Goal: Task Accomplishment & Management: Use online tool/utility

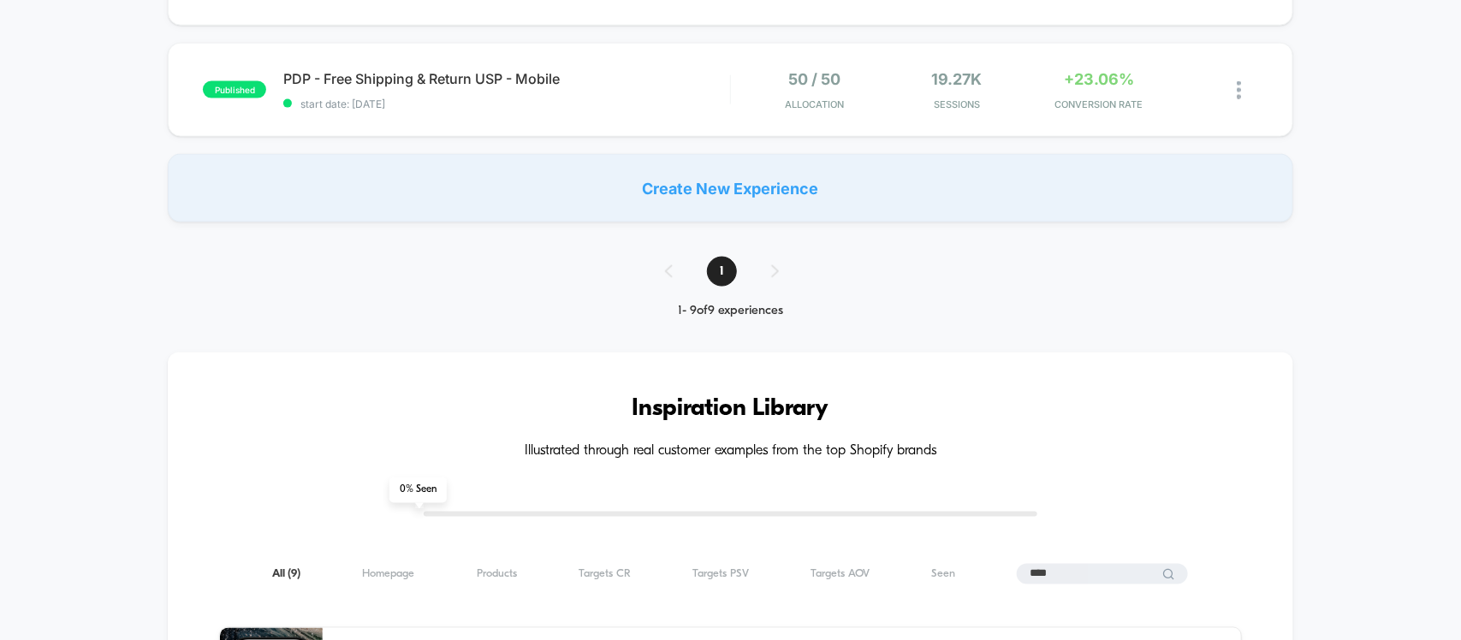
scroll to position [1177, 0]
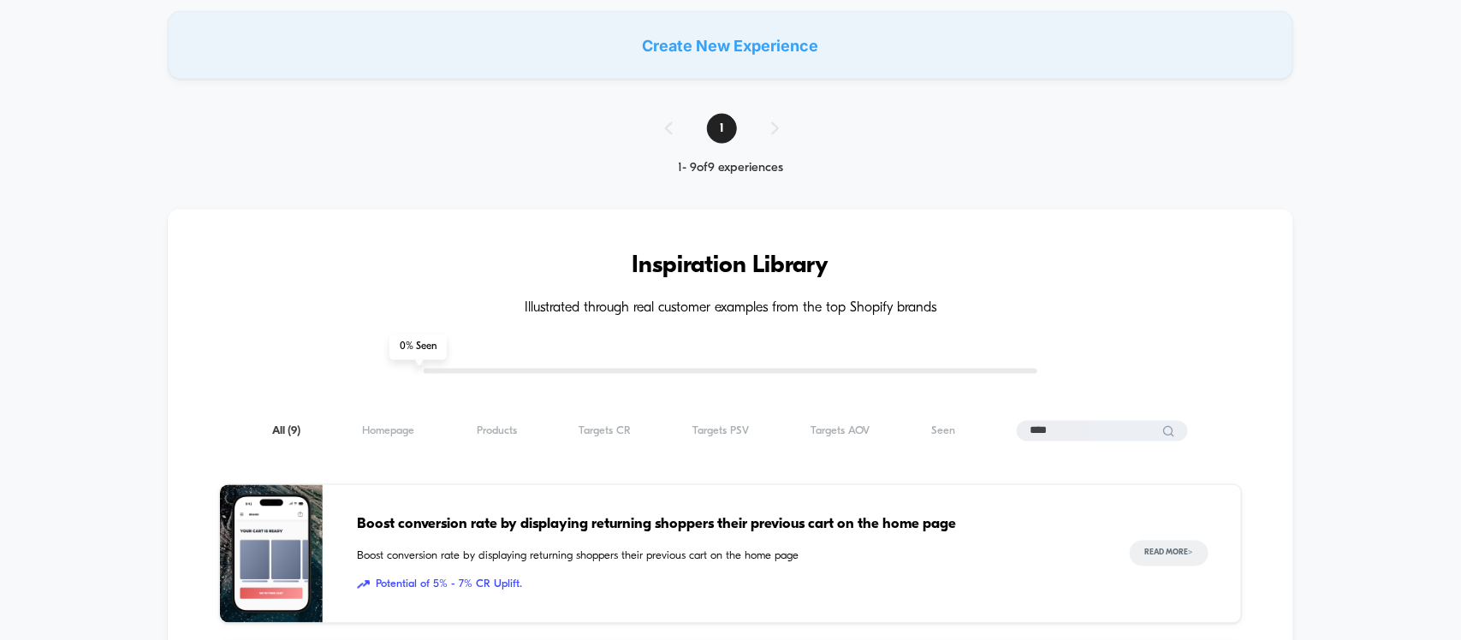
click at [1066, 428] on input "****" at bounding box center [1102, 431] width 171 height 21
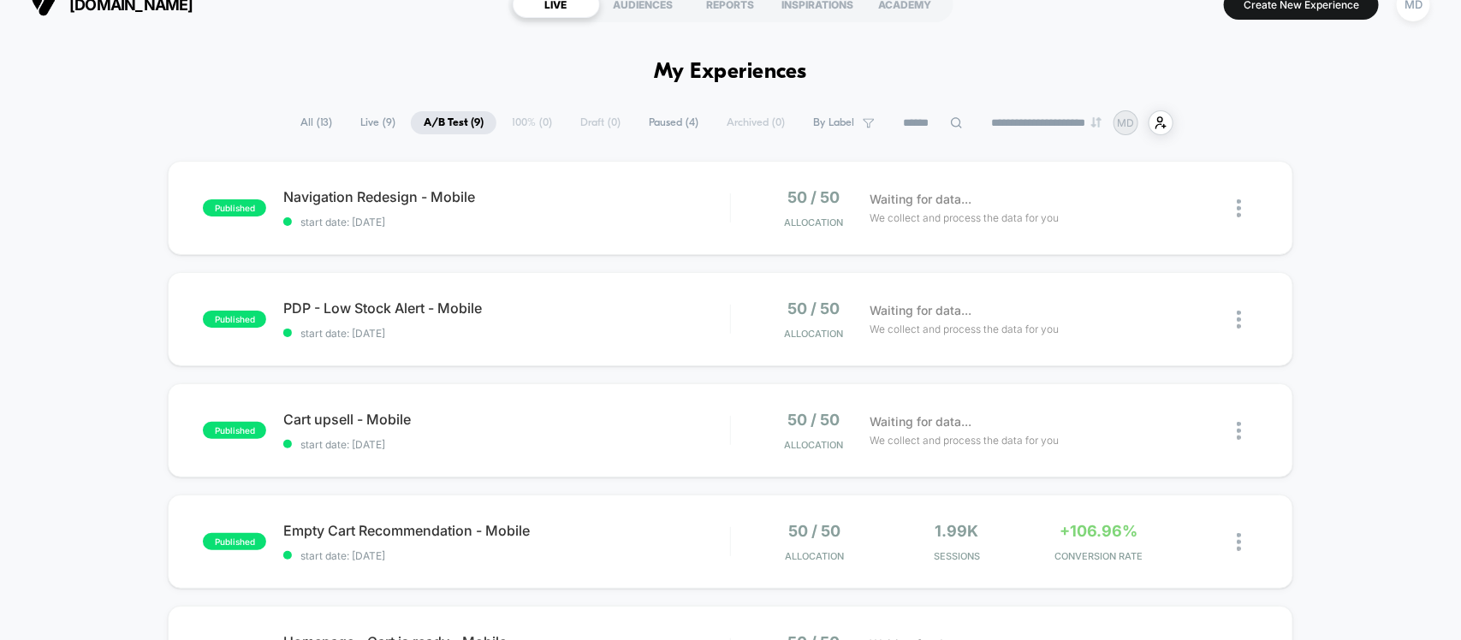
scroll to position [0, 0]
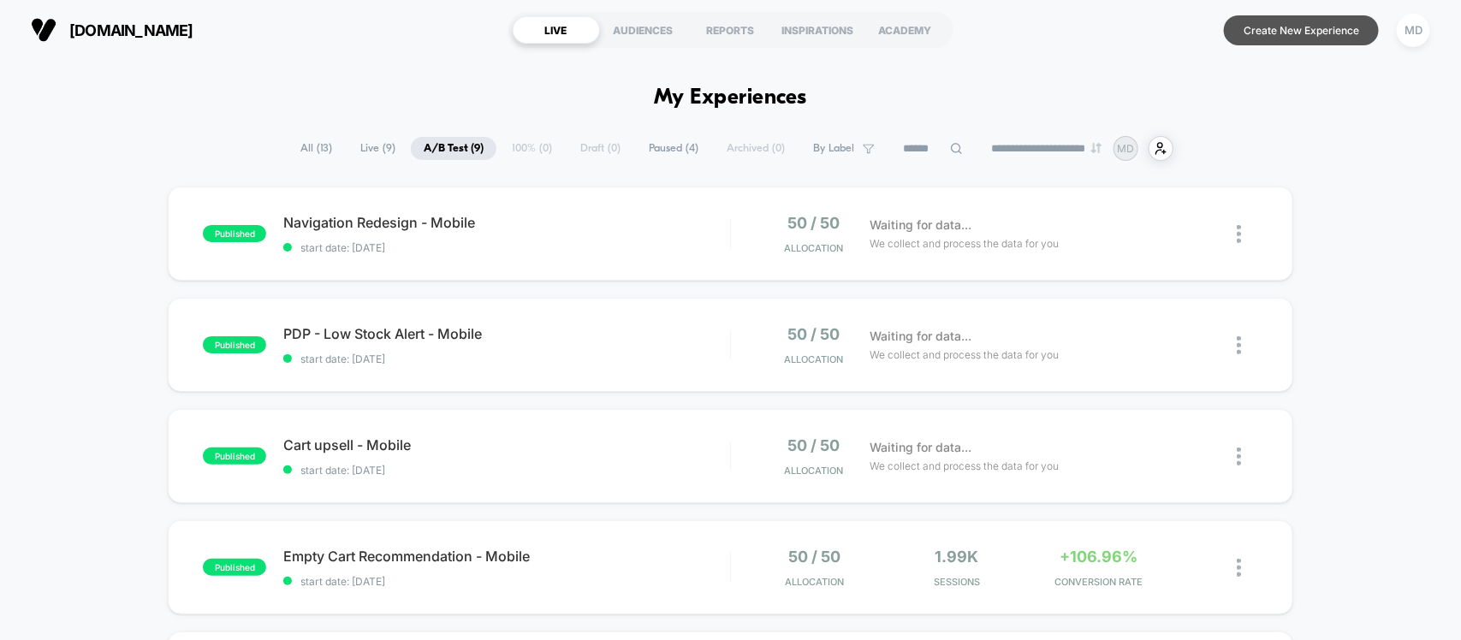
click at [1289, 28] on button "Create New Experience" at bounding box center [1301, 30] width 155 height 30
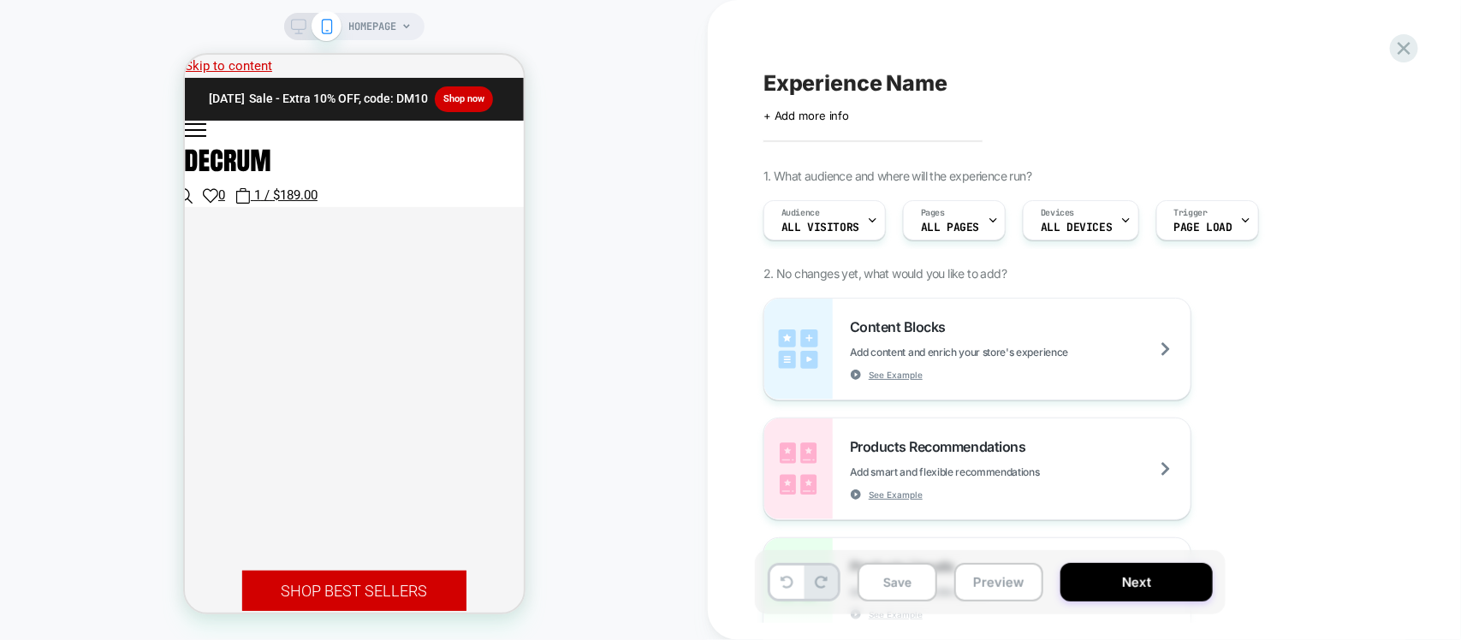
click at [967, 227] on span "ALL PAGES" at bounding box center [950, 228] width 58 height 12
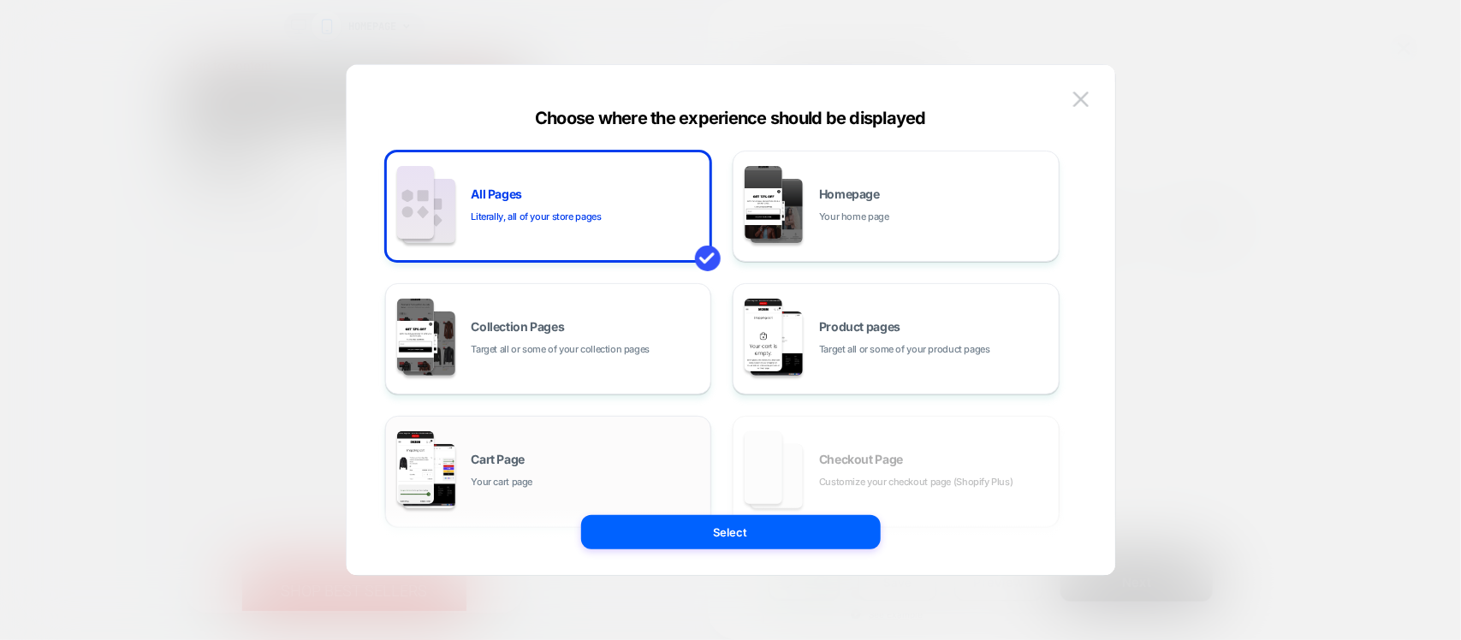
click at [556, 447] on div "Cart Page Your cart page" at bounding box center [549, 472] width 308 height 94
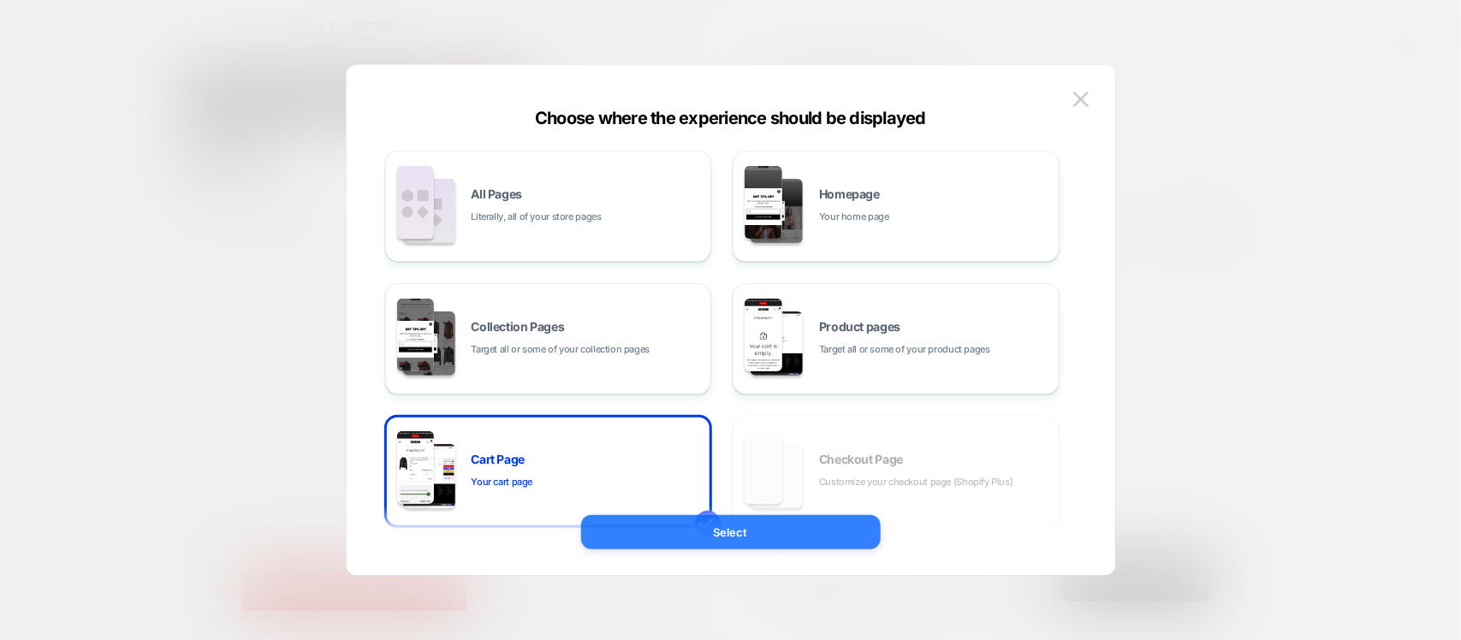
click at [679, 520] on button "Select" at bounding box center [731, 532] width 300 height 34
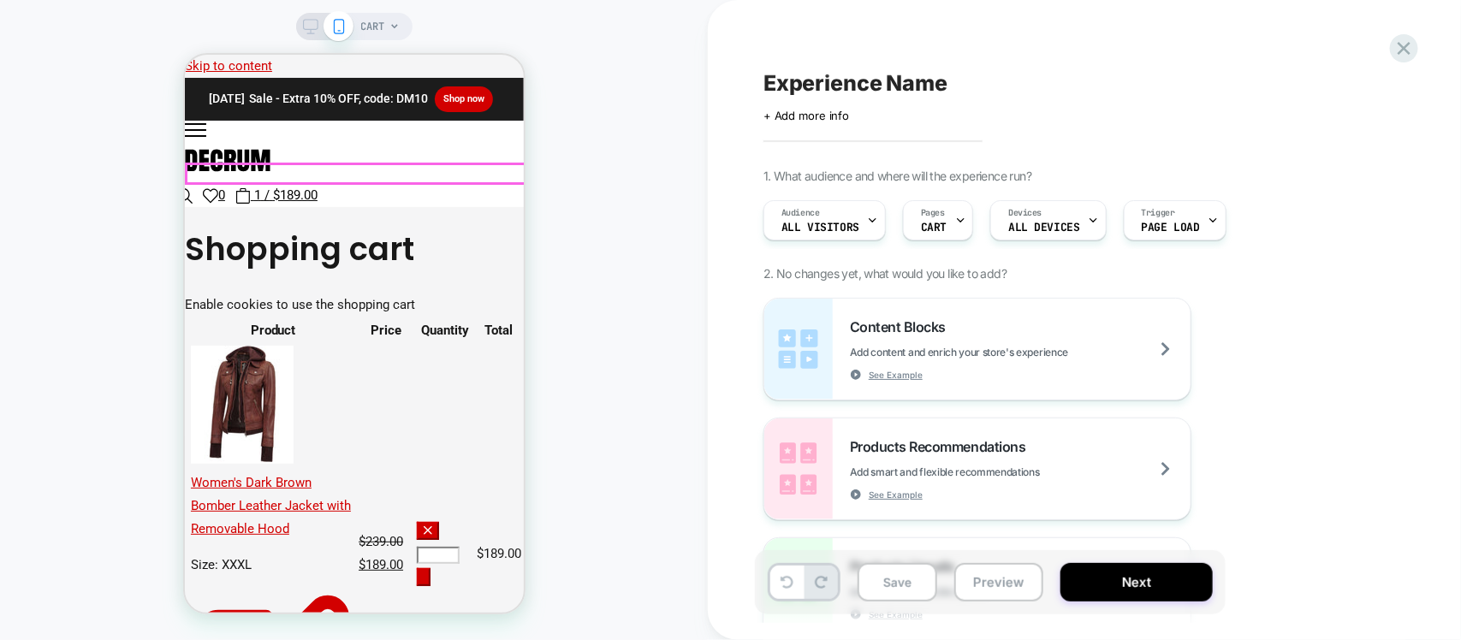
click at [392, 227] on h1 "Shopping cart" at bounding box center [353, 249] width 339 height 45
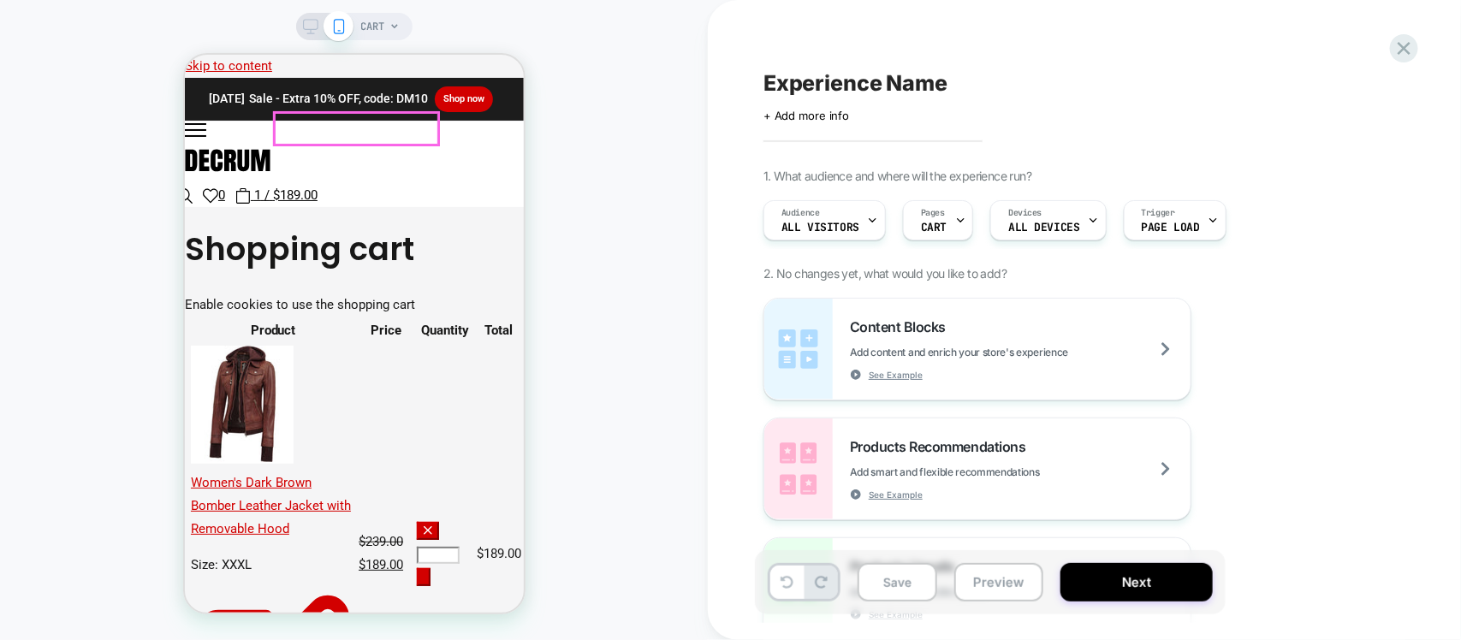
click at [270, 144] on img at bounding box center [227, 160] width 86 height 32
click at [815, 222] on span "All Visitors" at bounding box center [820, 228] width 78 height 12
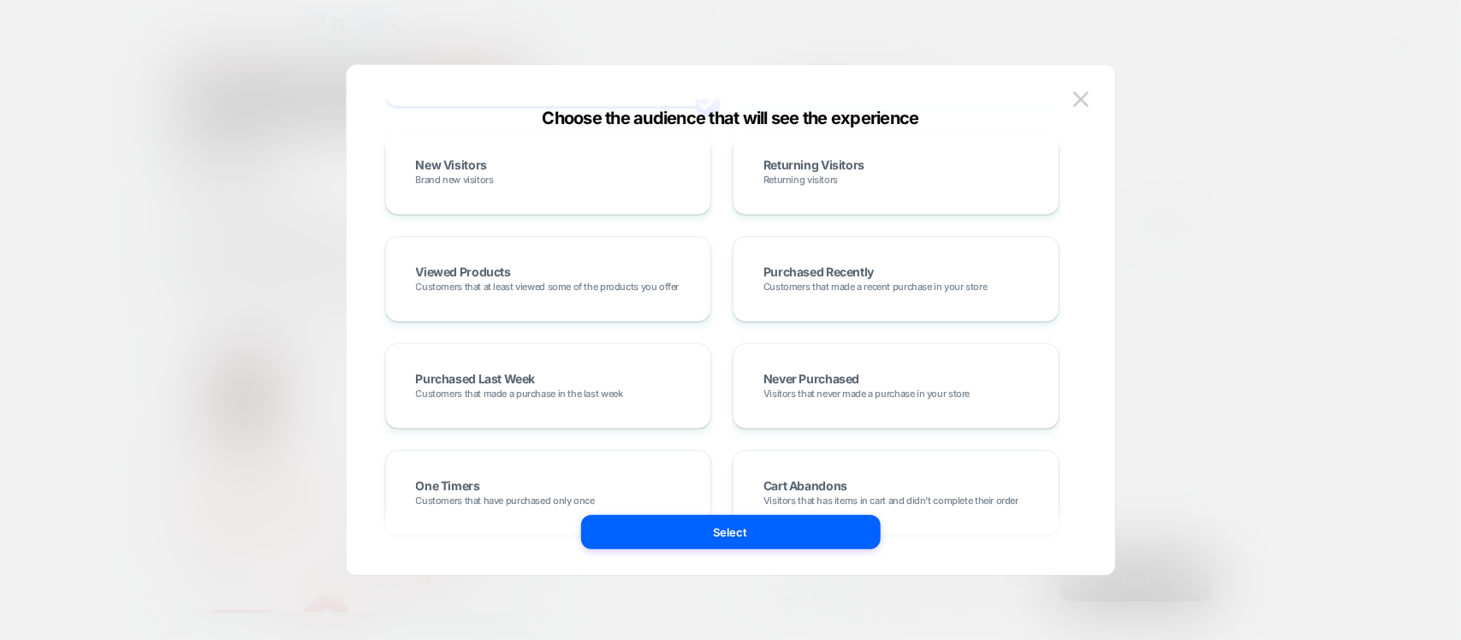
scroll to position [214, 0]
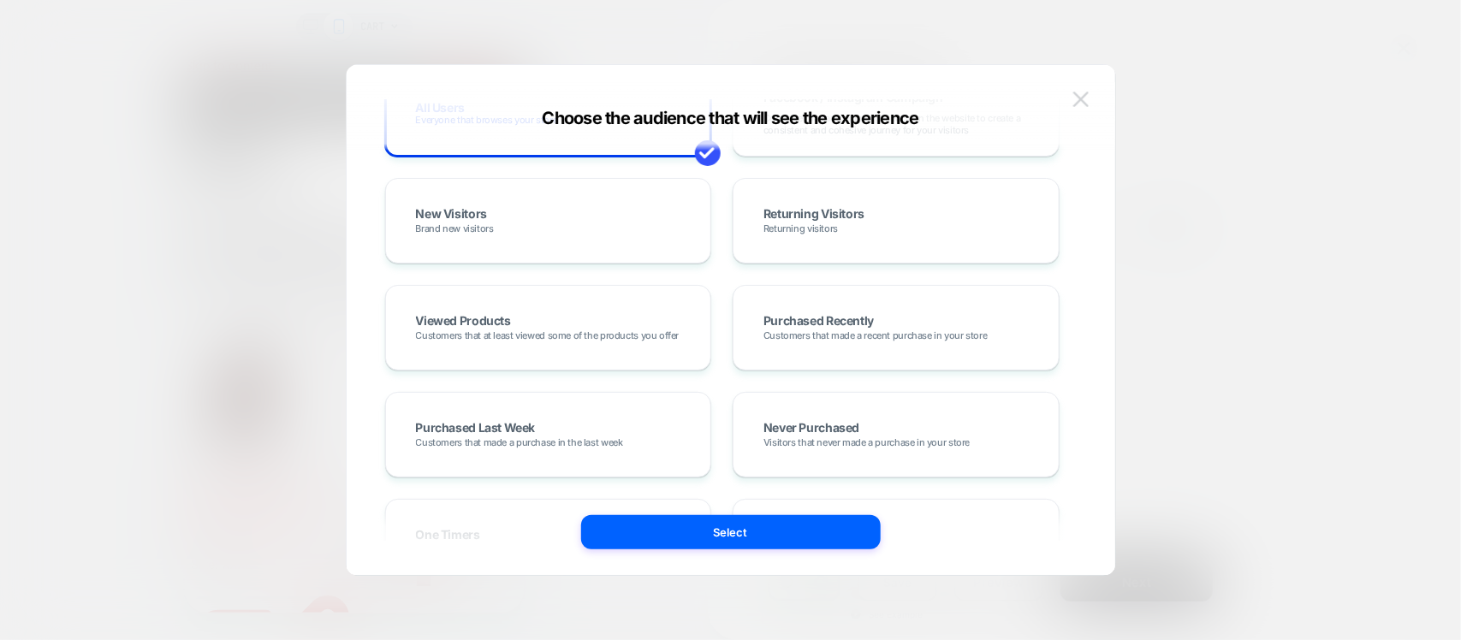
click at [1071, 92] on button at bounding box center [1081, 99] width 26 height 26
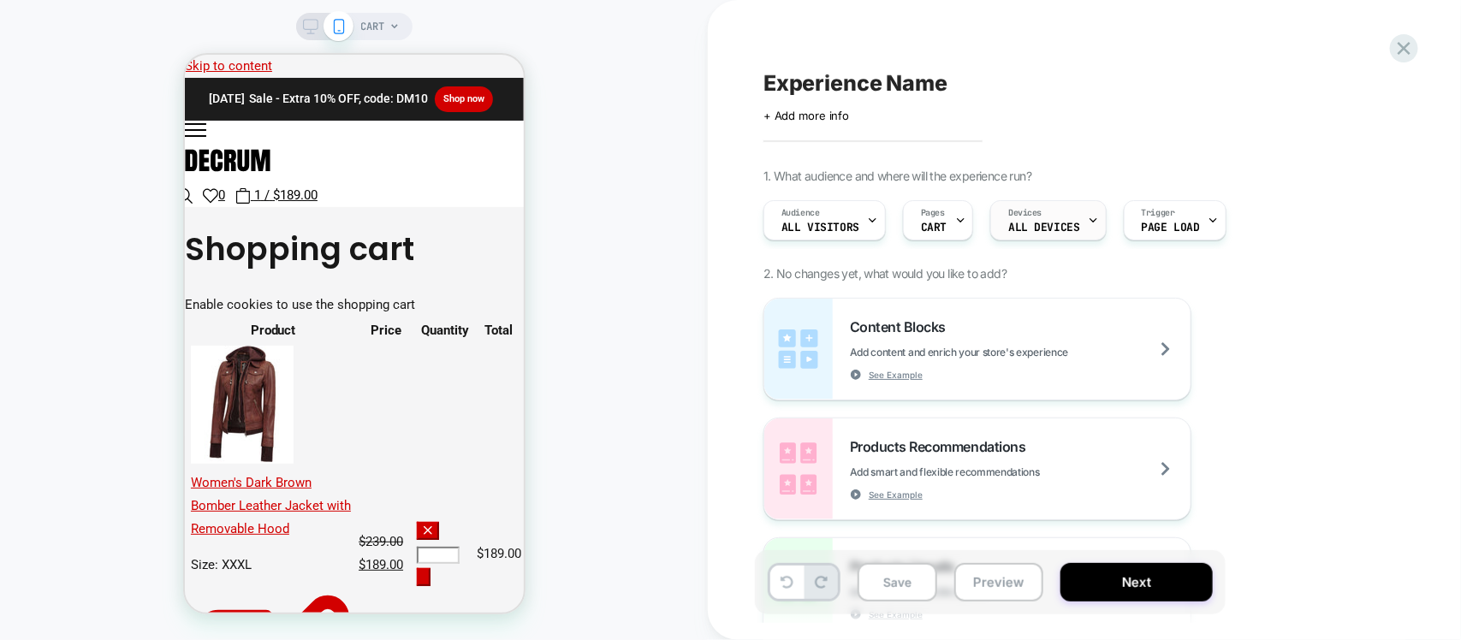
click at [1030, 211] on span "Devices" at bounding box center [1024, 213] width 33 height 12
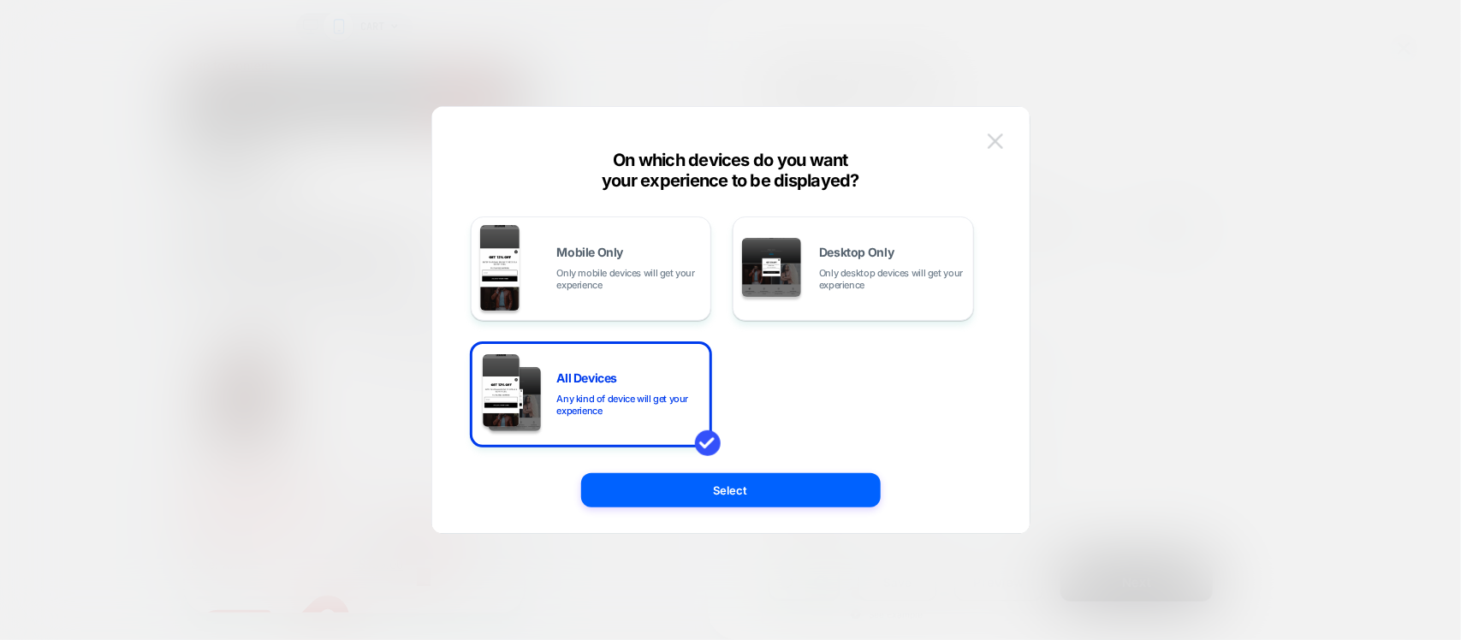
click at [1002, 134] on button at bounding box center [996, 141] width 26 height 26
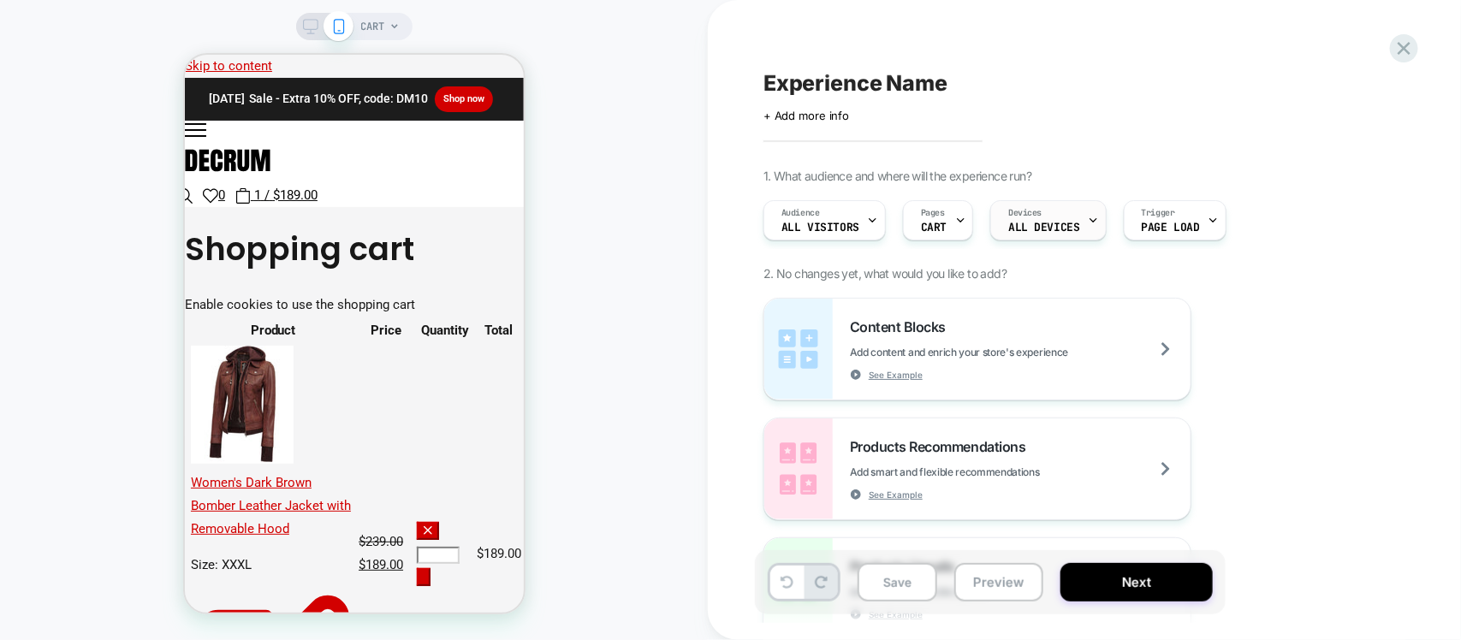
click at [1057, 222] on span "ALL DEVICES" at bounding box center [1043, 228] width 71 height 12
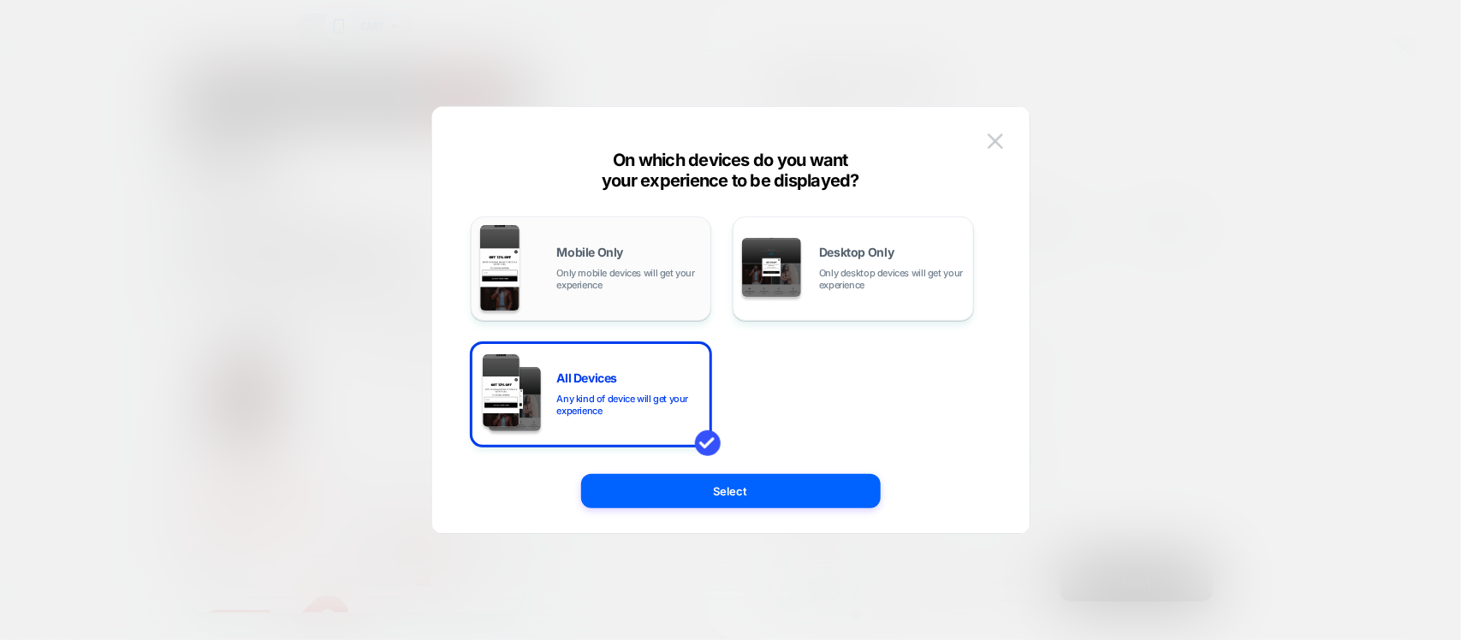
click at [647, 268] on span "Only mobile devices will get your experience" at bounding box center [630, 279] width 146 height 24
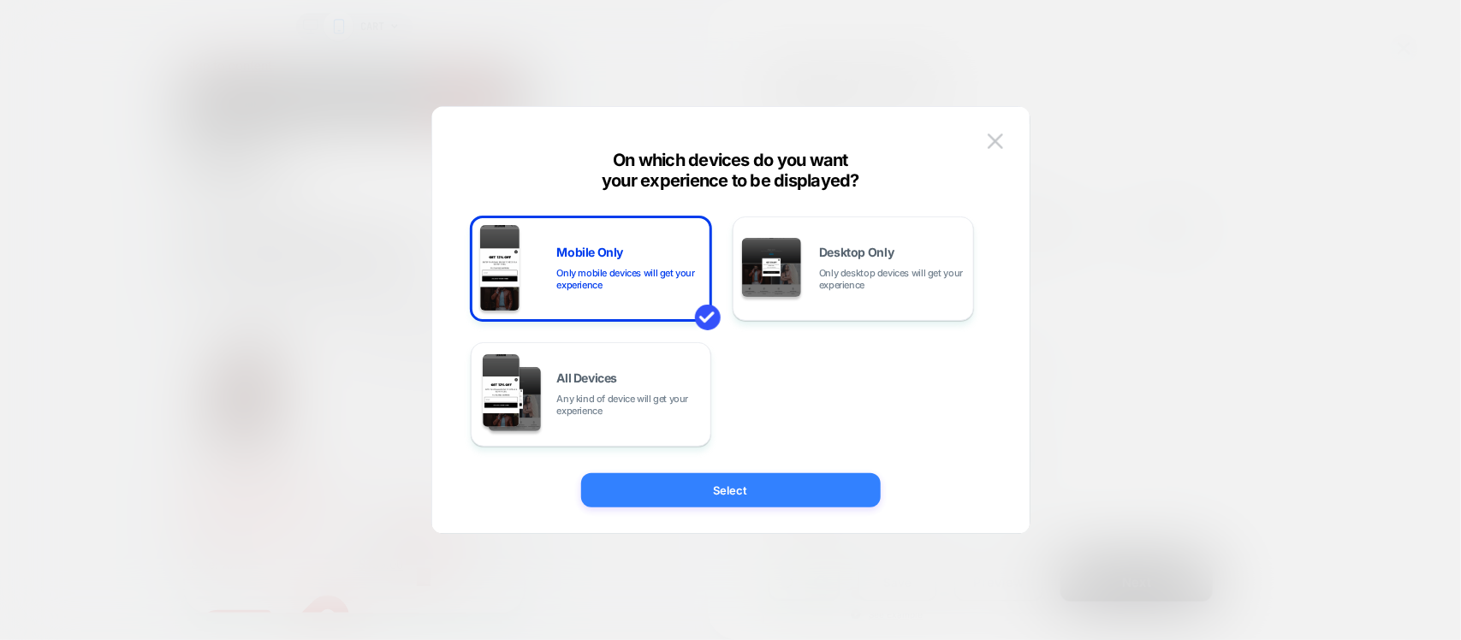
click at [739, 480] on button "Select" at bounding box center [731, 490] width 300 height 34
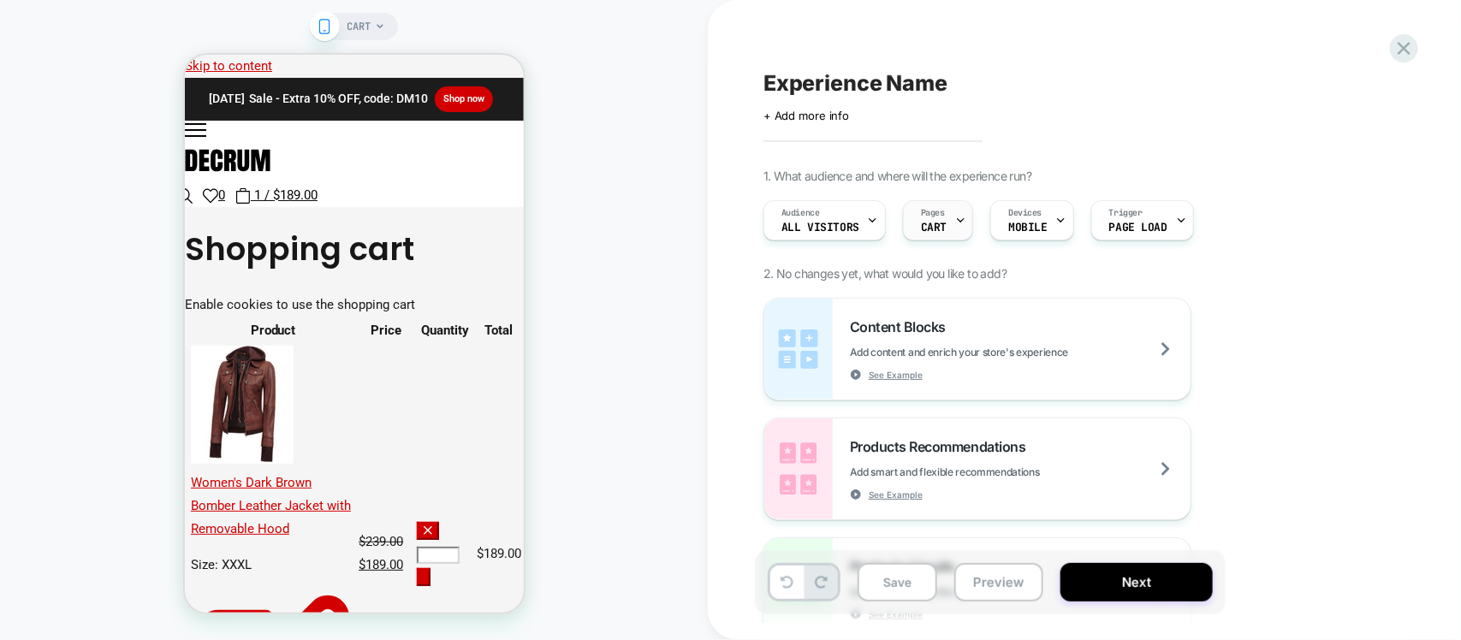
click at [927, 224] on span "CART" at bounding box center [934, 228] width 26 height 12
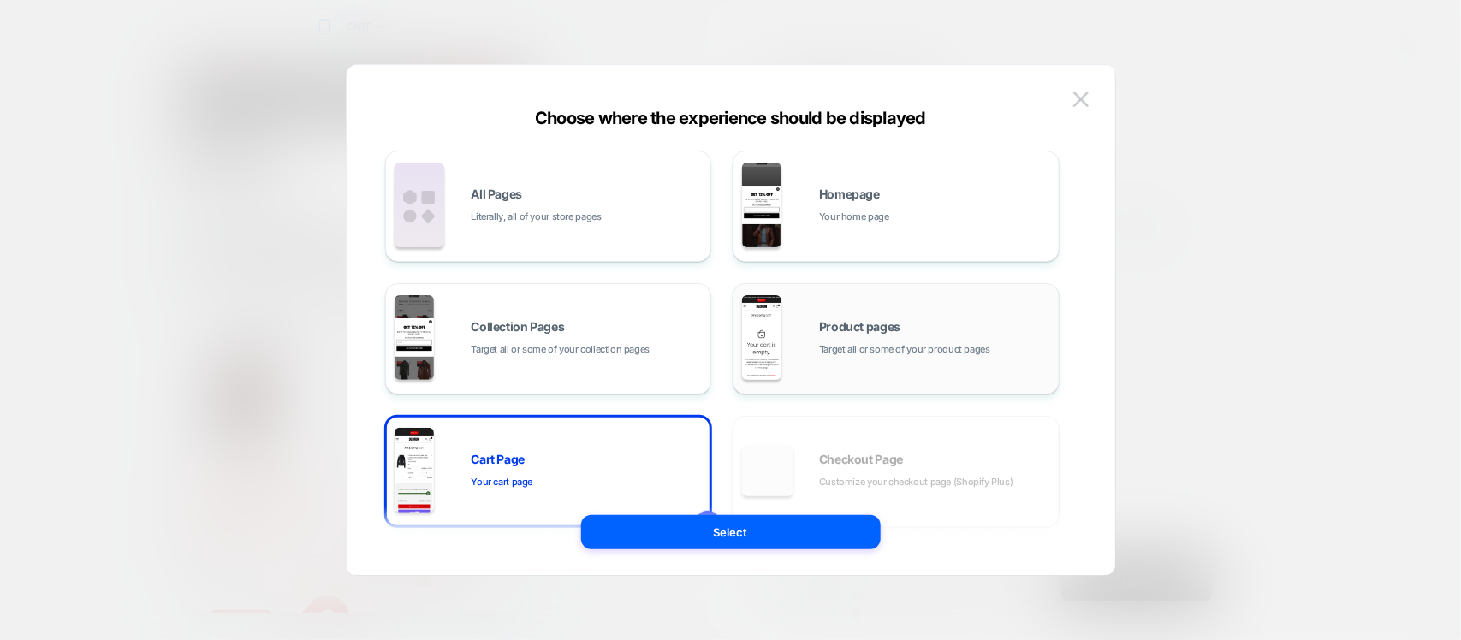
click at [823, 330] on span "Product pages" at bounding box center [859, 327] width 81 height 12
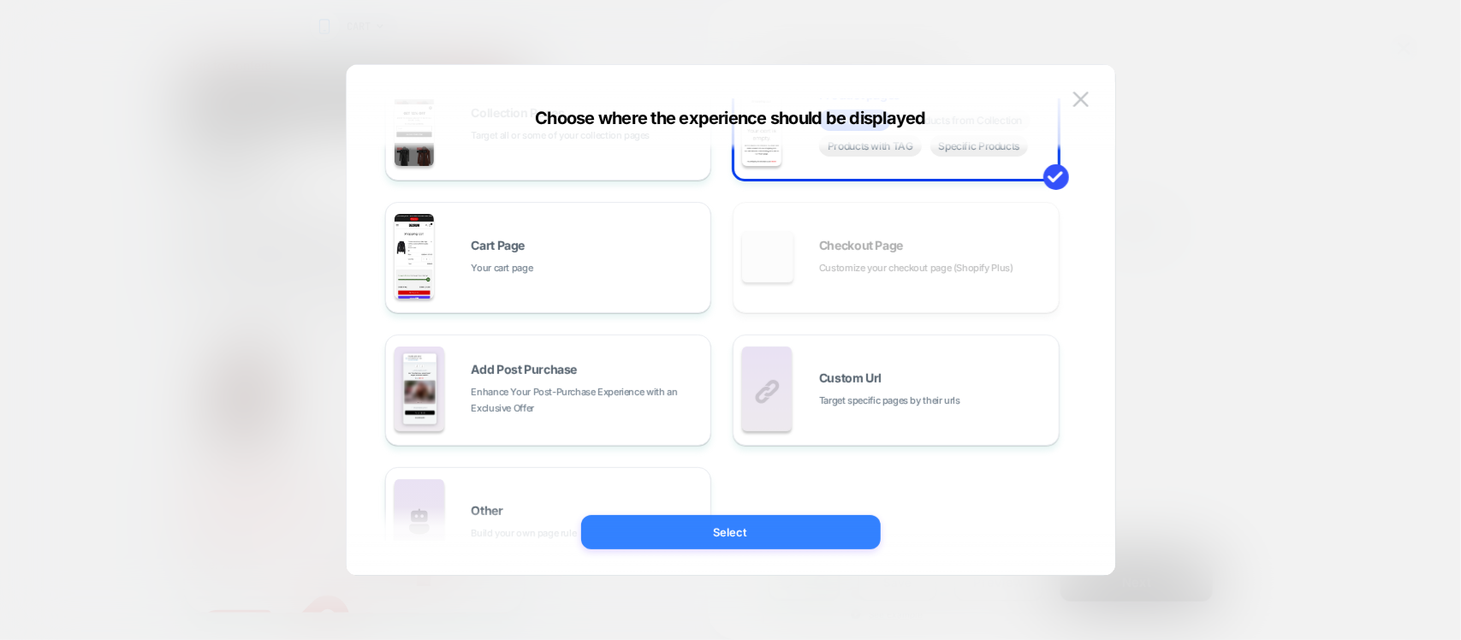
click at [741, 531] on button "Select" at bounding box center [731, 532] width 300 height 34
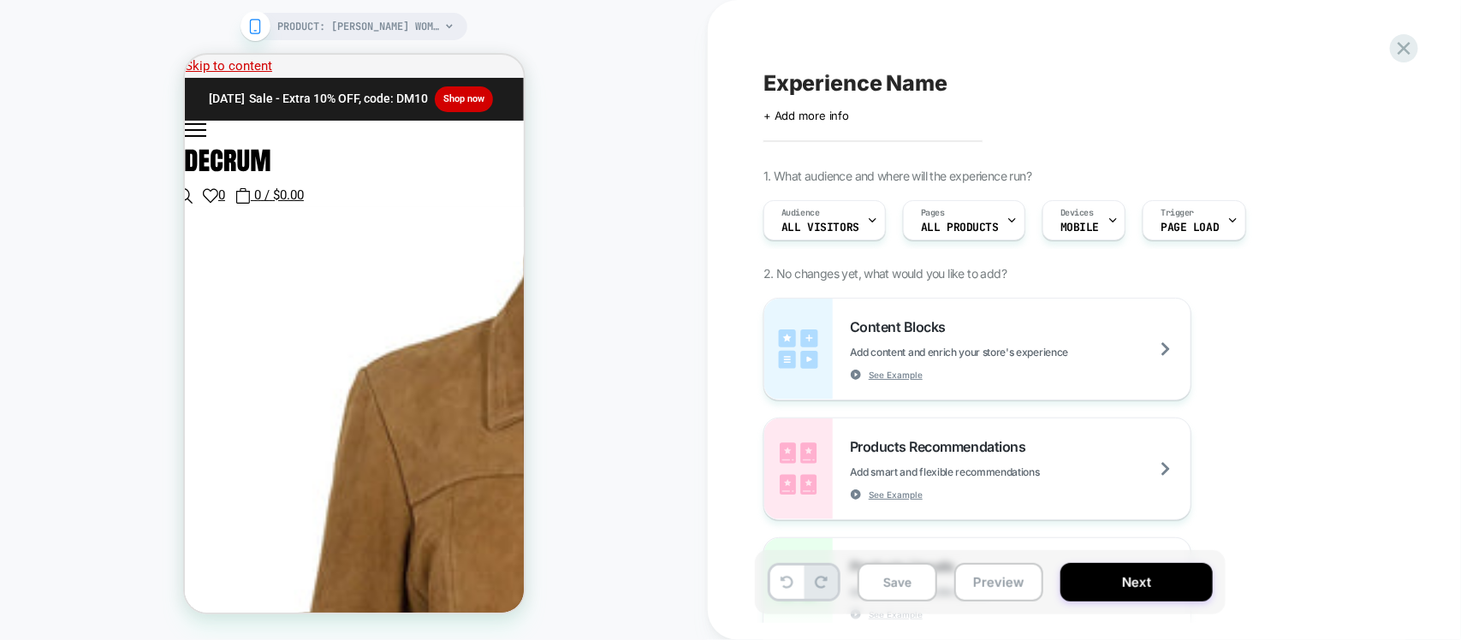
scroll to position [514, 0]
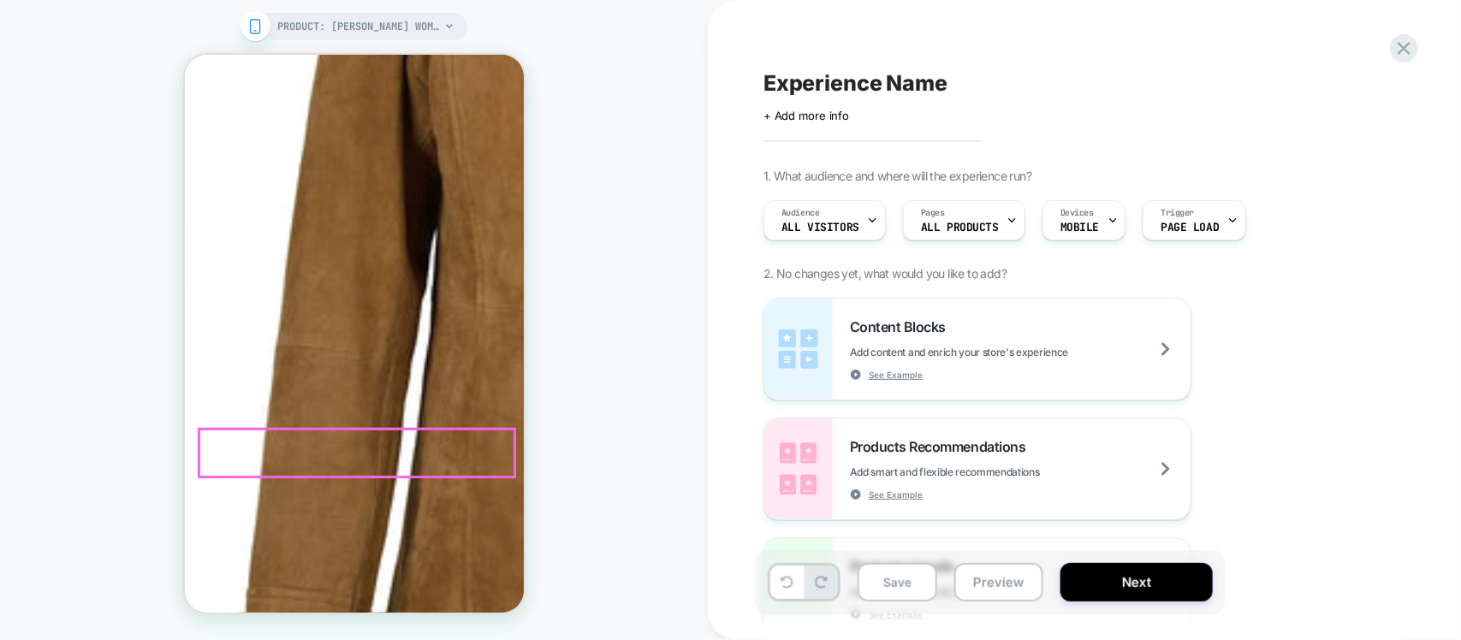
drag, startPoint x: 492, startPoint y: 448, endPoint x: 515, endPoint y: 473, distance: 33.9
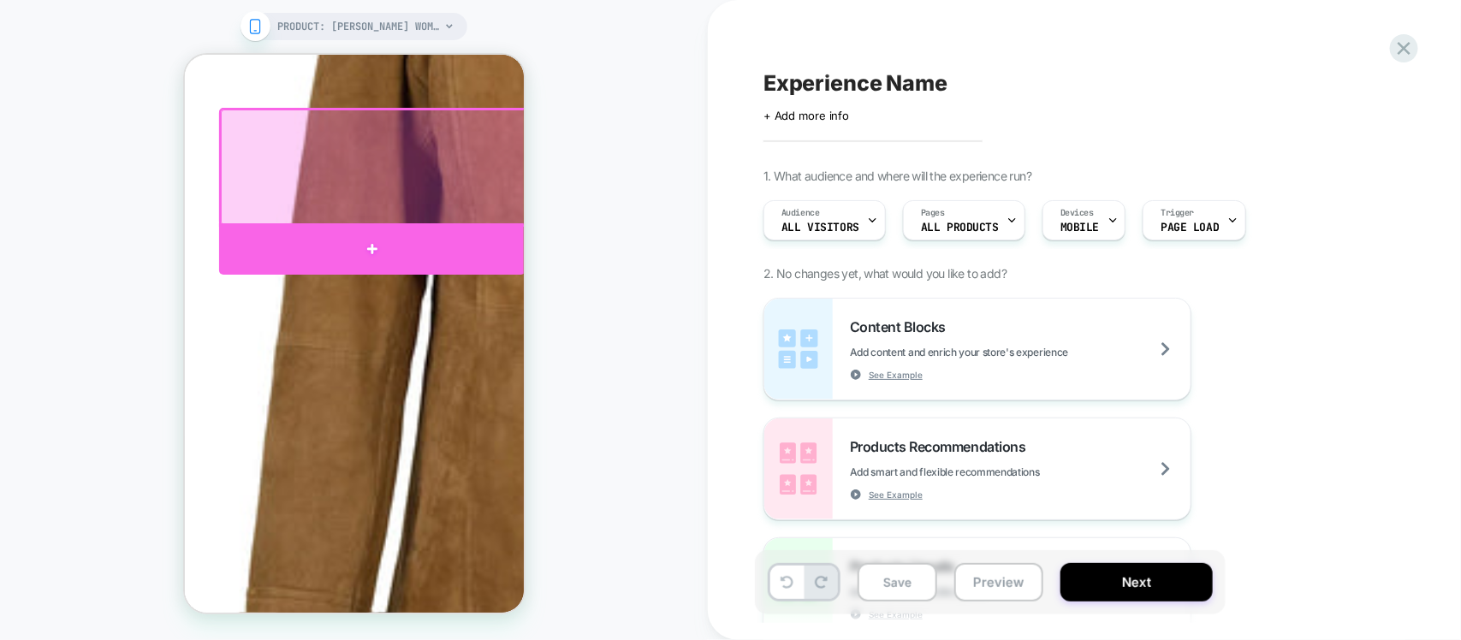
click at [361, 247] on div at bounding box center [371, 248] width 306 height 51
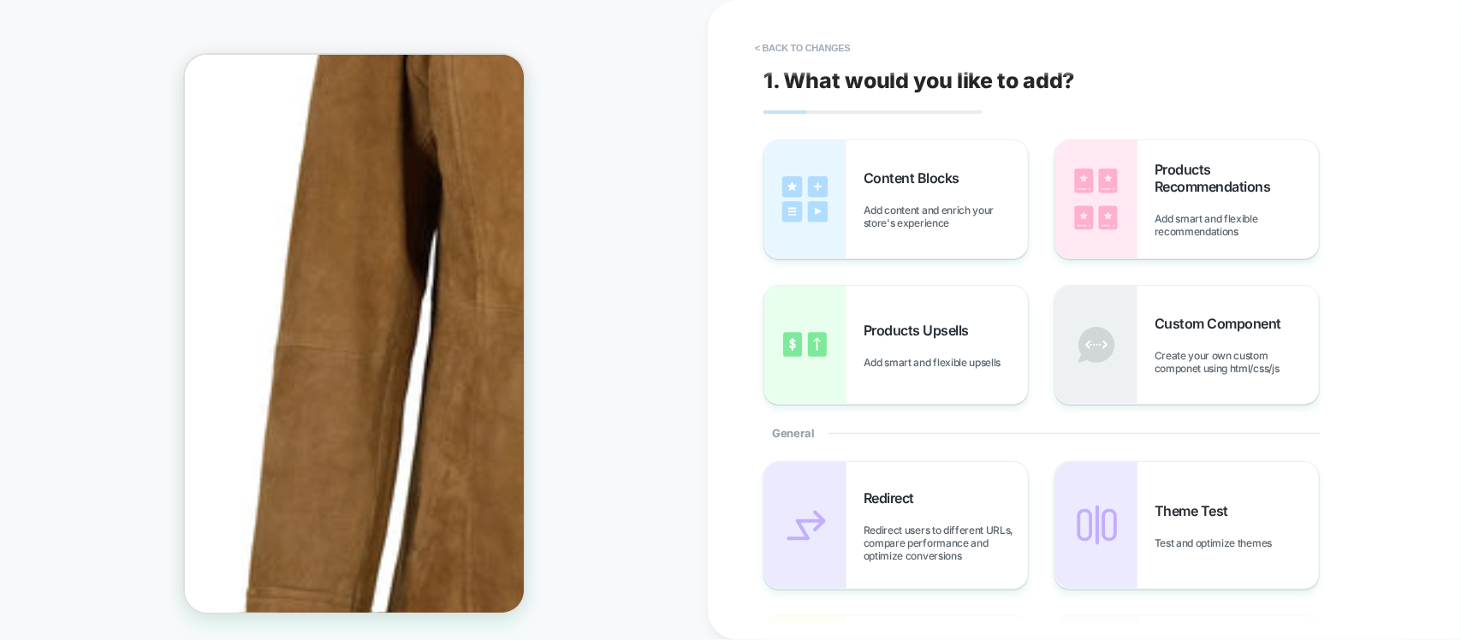
scroll to position [0, 0]
click at [944, 229] on span "Add content and enrich your store's experience" at bounding box center [946, 218] width 164 height 26
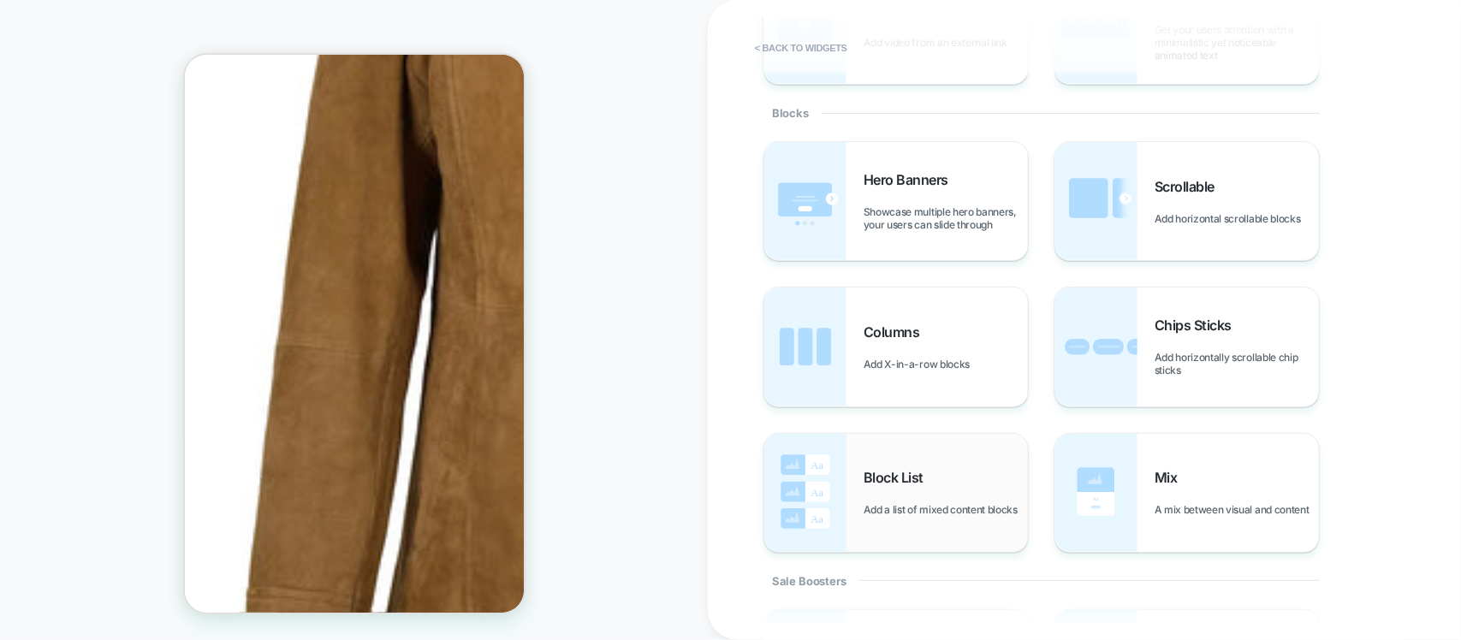
scroll to position [535, 0]
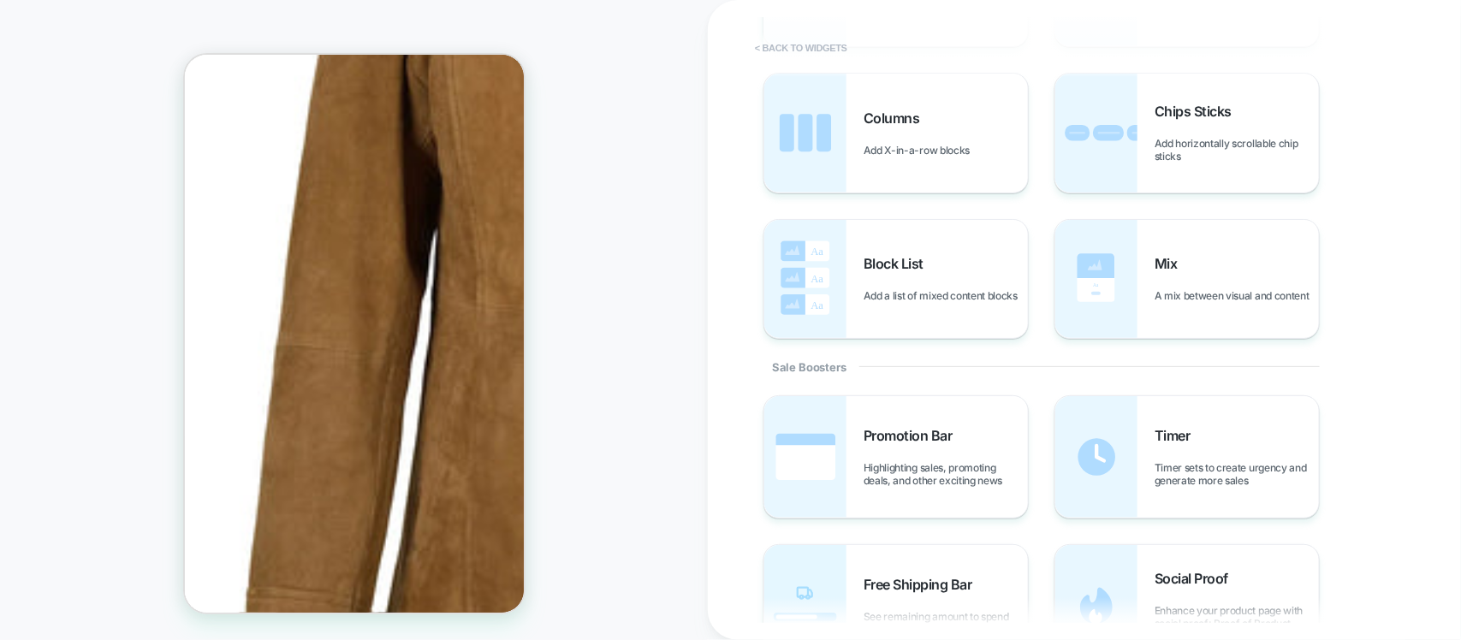
click at [816, 50] on button "< Back to widgets" at bounding box center [801, 47] width 110 height 27
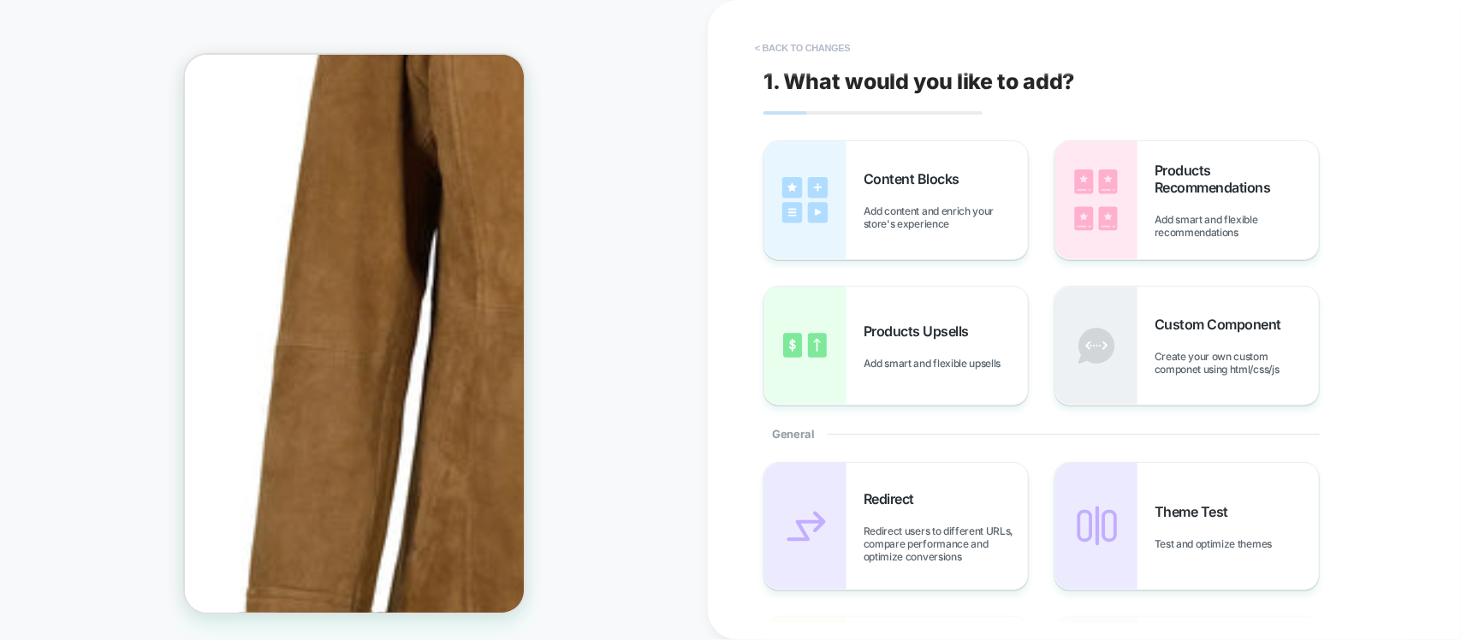
click at [797, 50] on button "< Back to changes" at bounding box center [802, 47] width 113 height 27
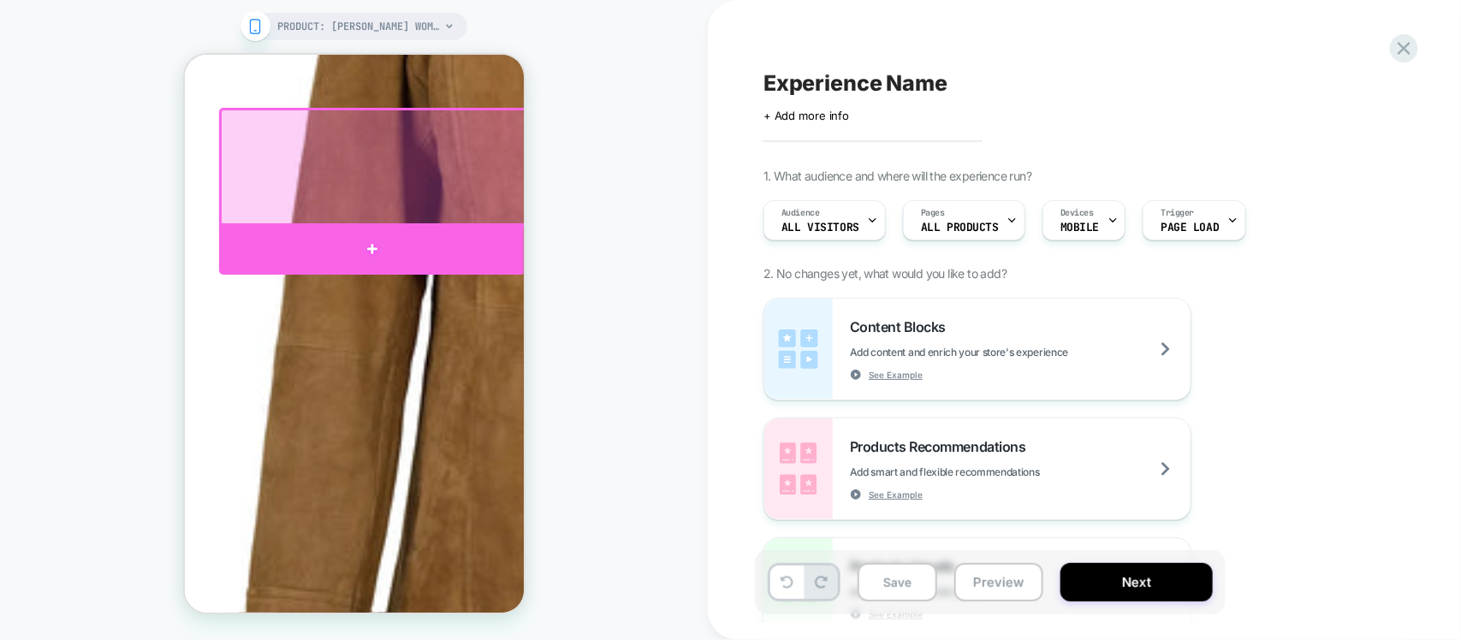
click at [395, 238] on div at bounding box center [371, 248] width 306 height 51
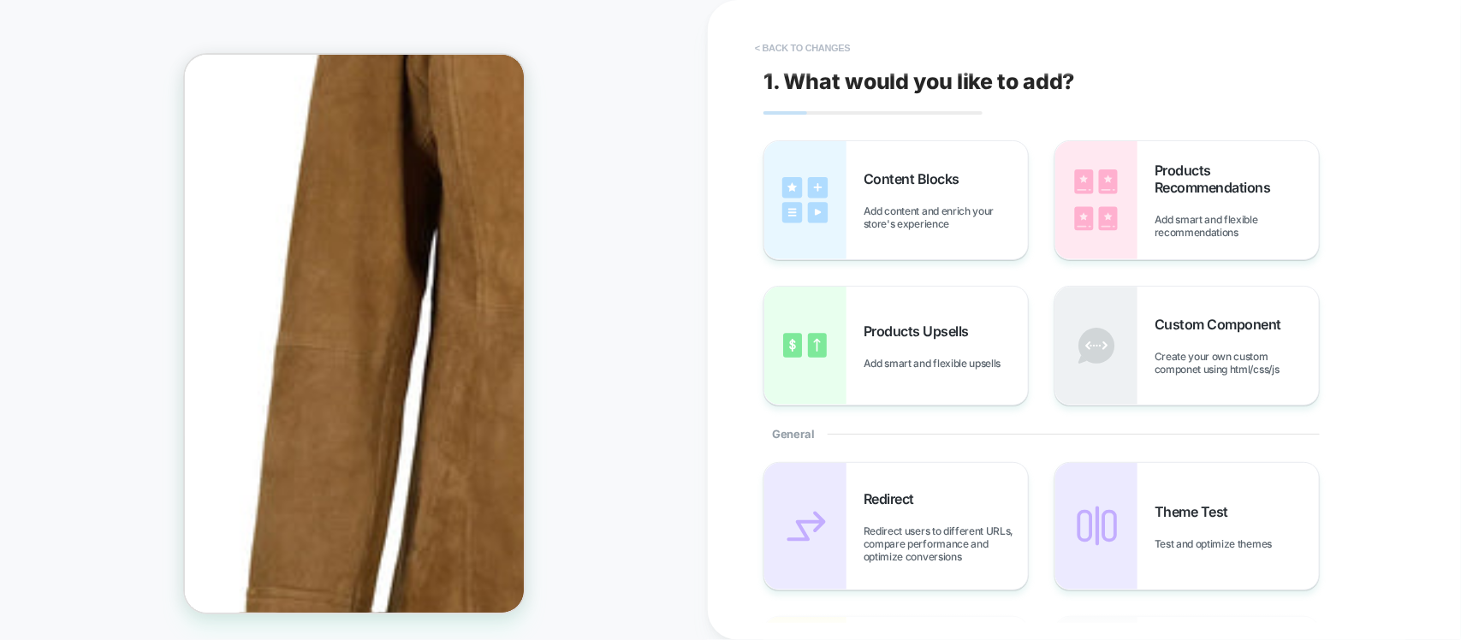
click at [794, 50] on button "< Back to changes" at bounding box center [802, 47] width 113 height 27
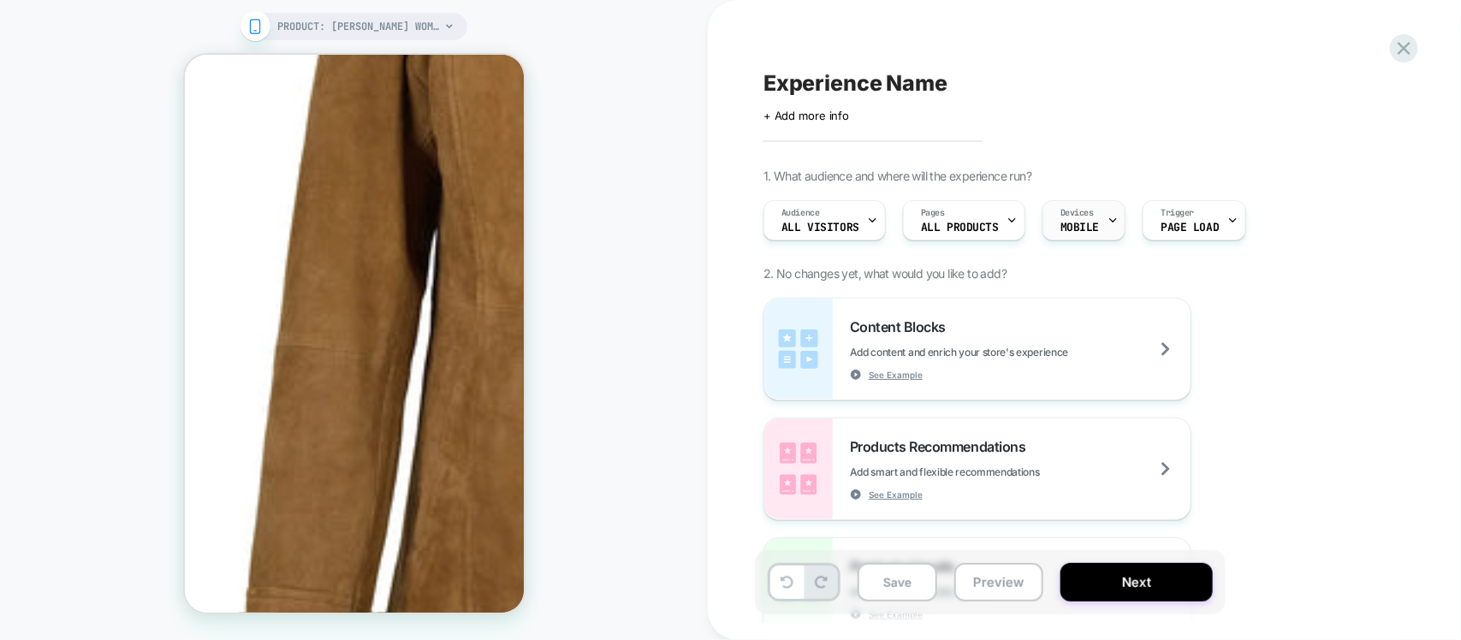
click at [1063, 229] on span "MOBILE" at bounding box center [1079, 228] width 39 height 12
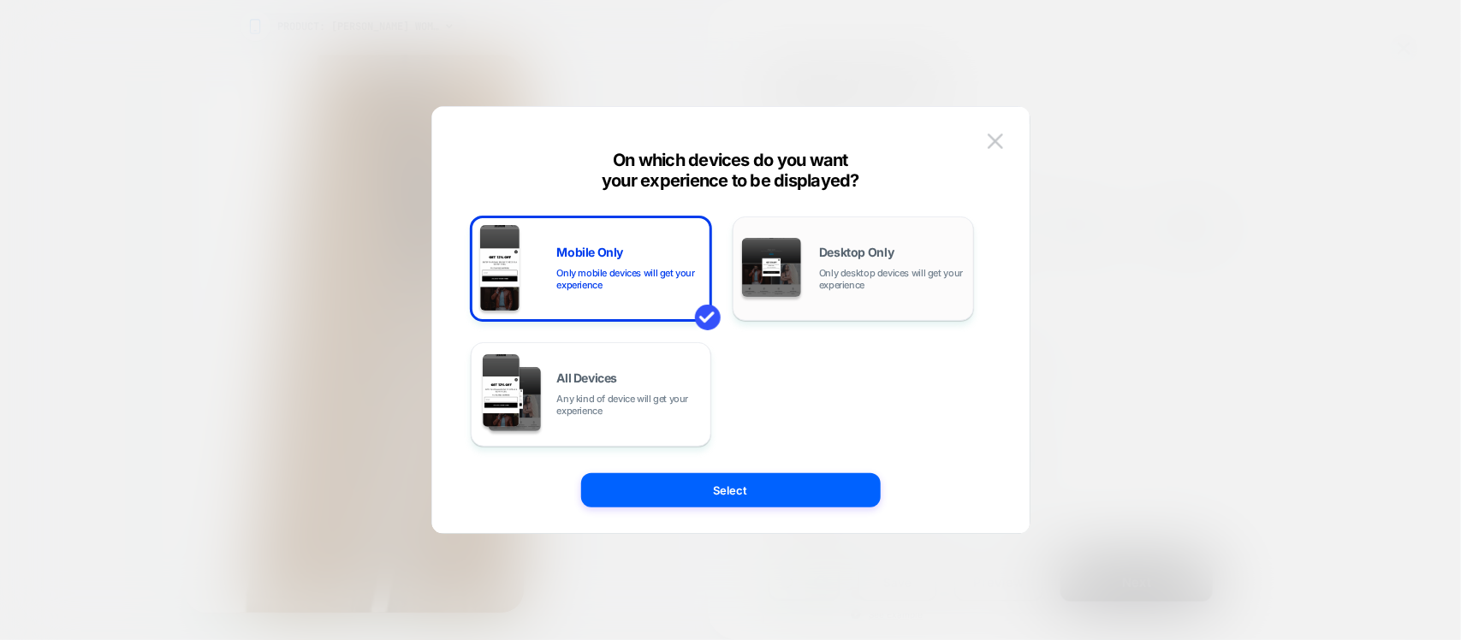
click at [827, 296] on div "Desktop Only Only desktop devices will get your experience" at bounding box center [853, 268] width 223 height 87
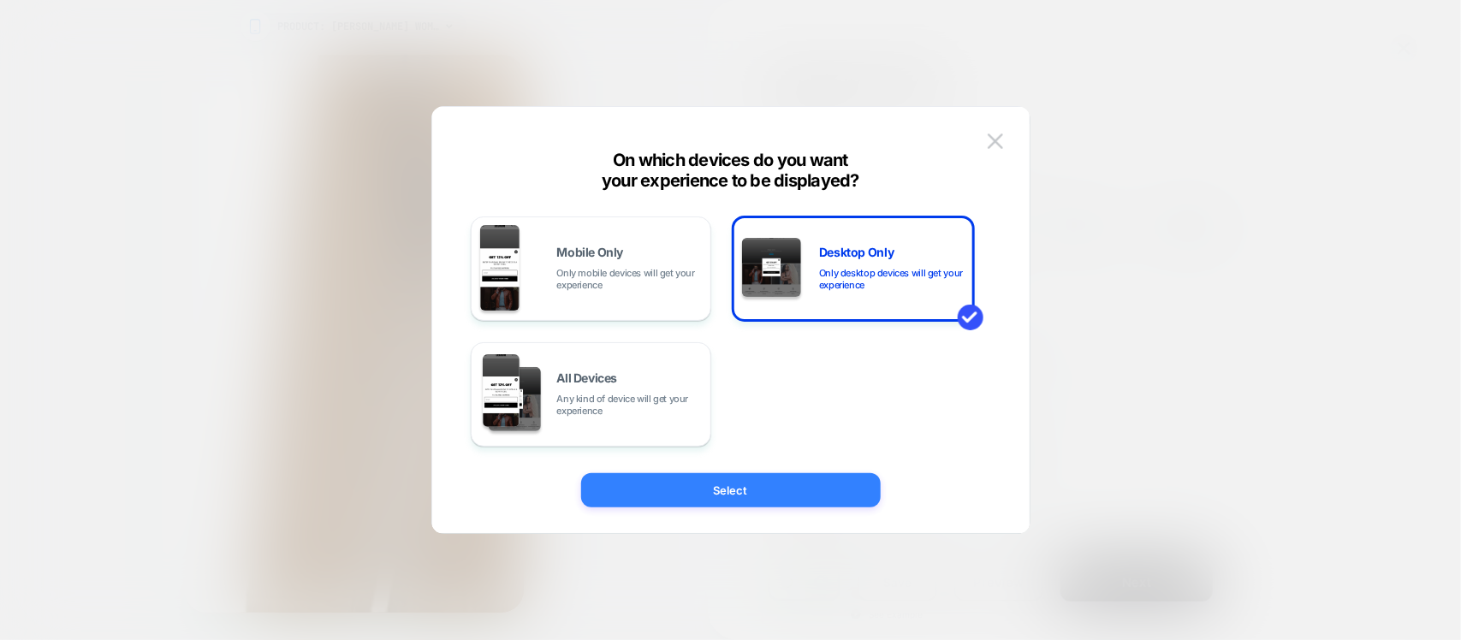
click at [766, 494] on button "Select" at bounding box center [731, 490] width 300 height 34
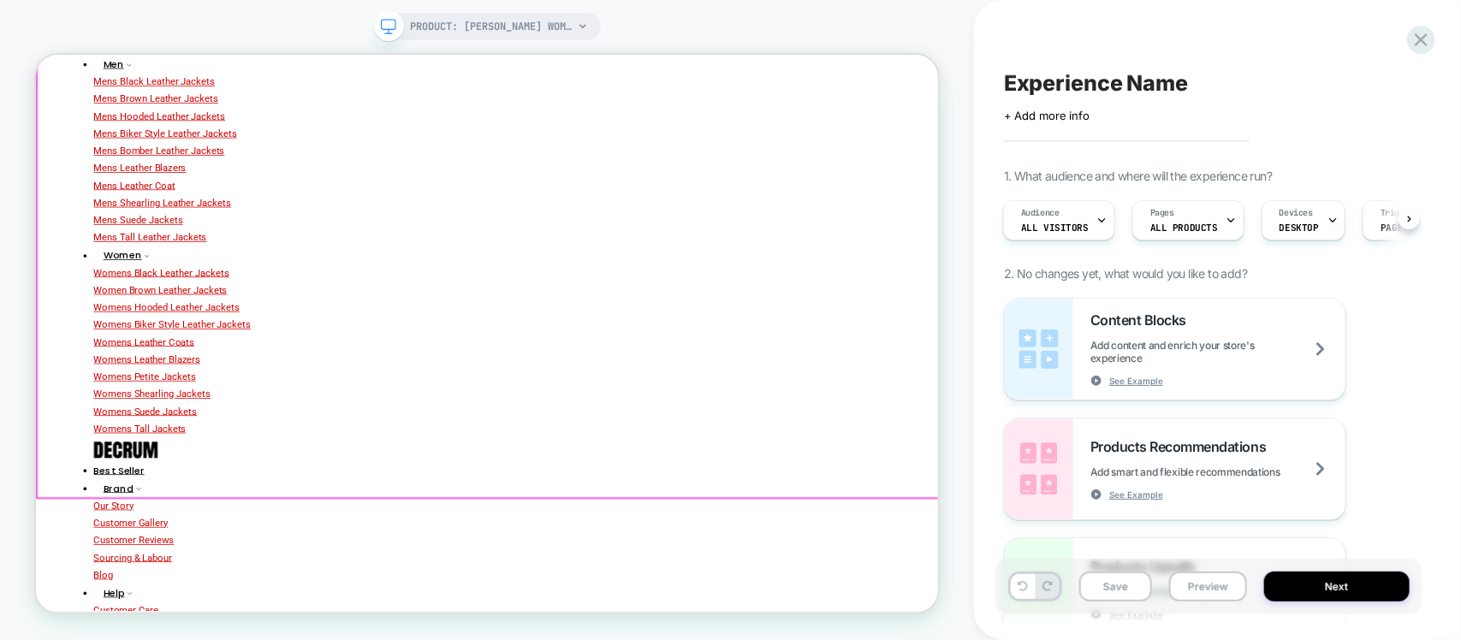
scroll to position [83, 0]
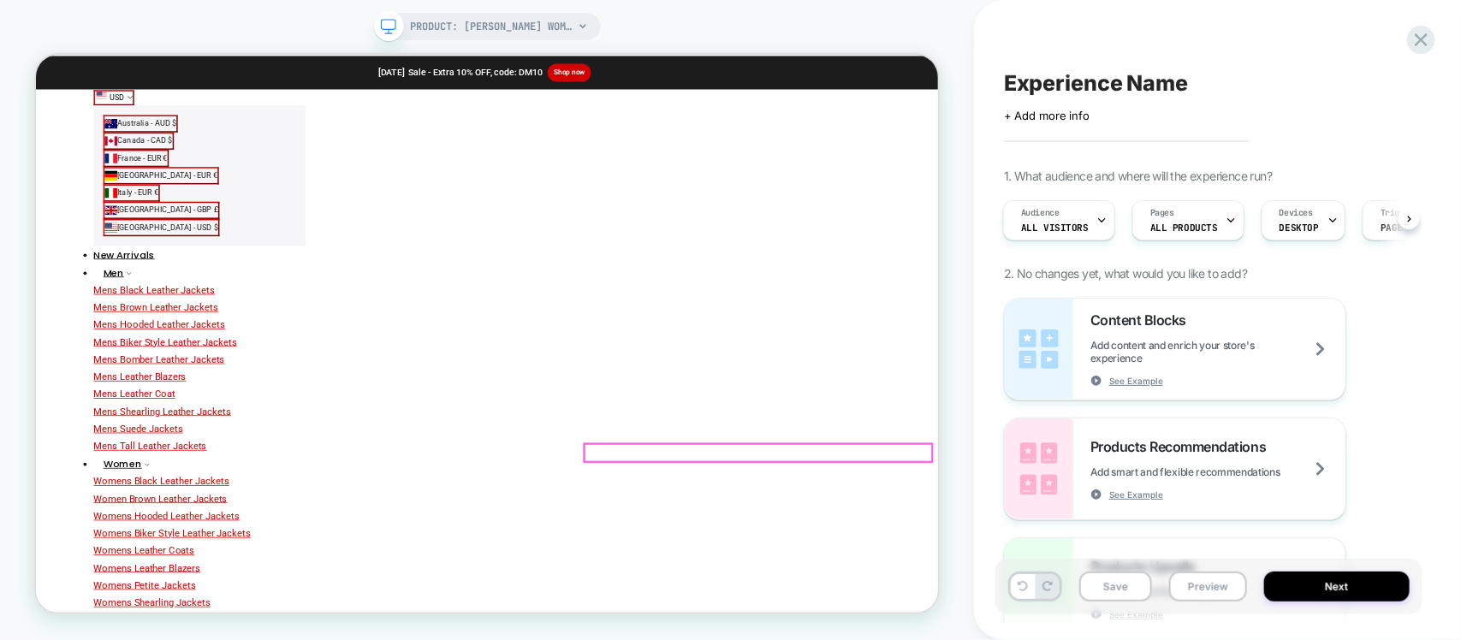
scroll to position [0, 0]
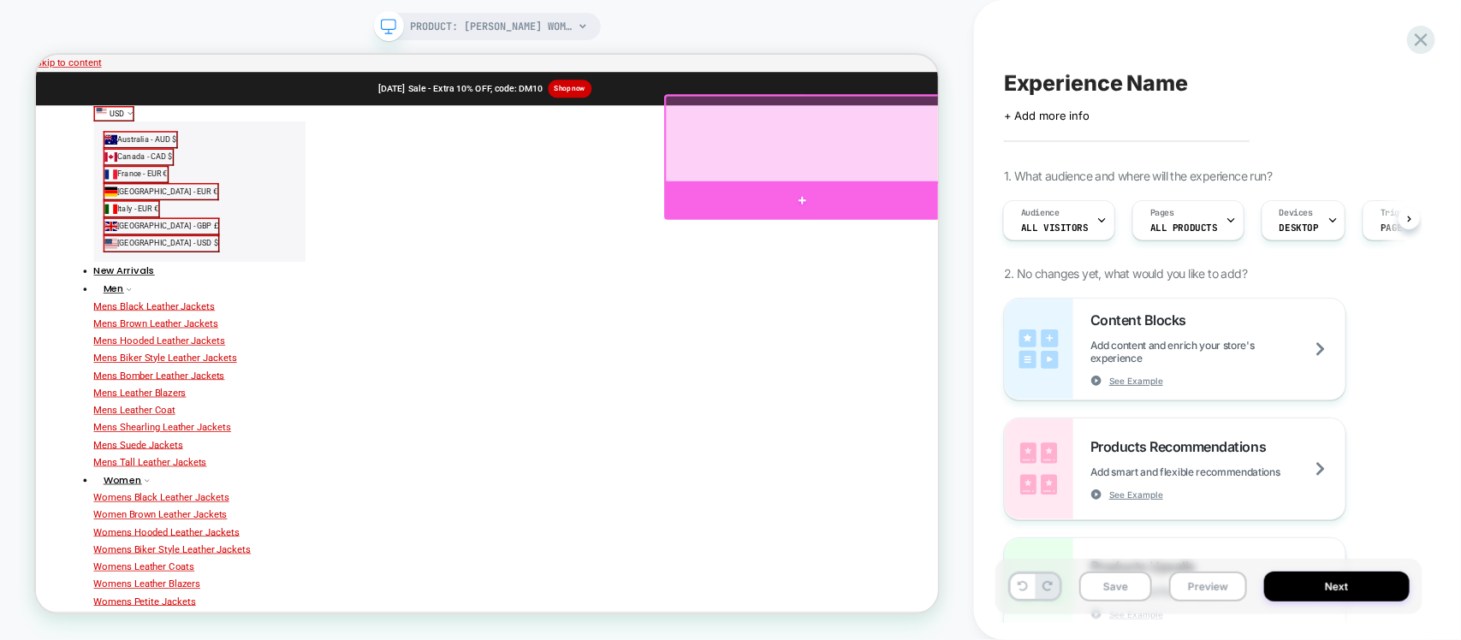
click at [1118, 228] on div at bounding box center [1057, 248] width 368 height 51
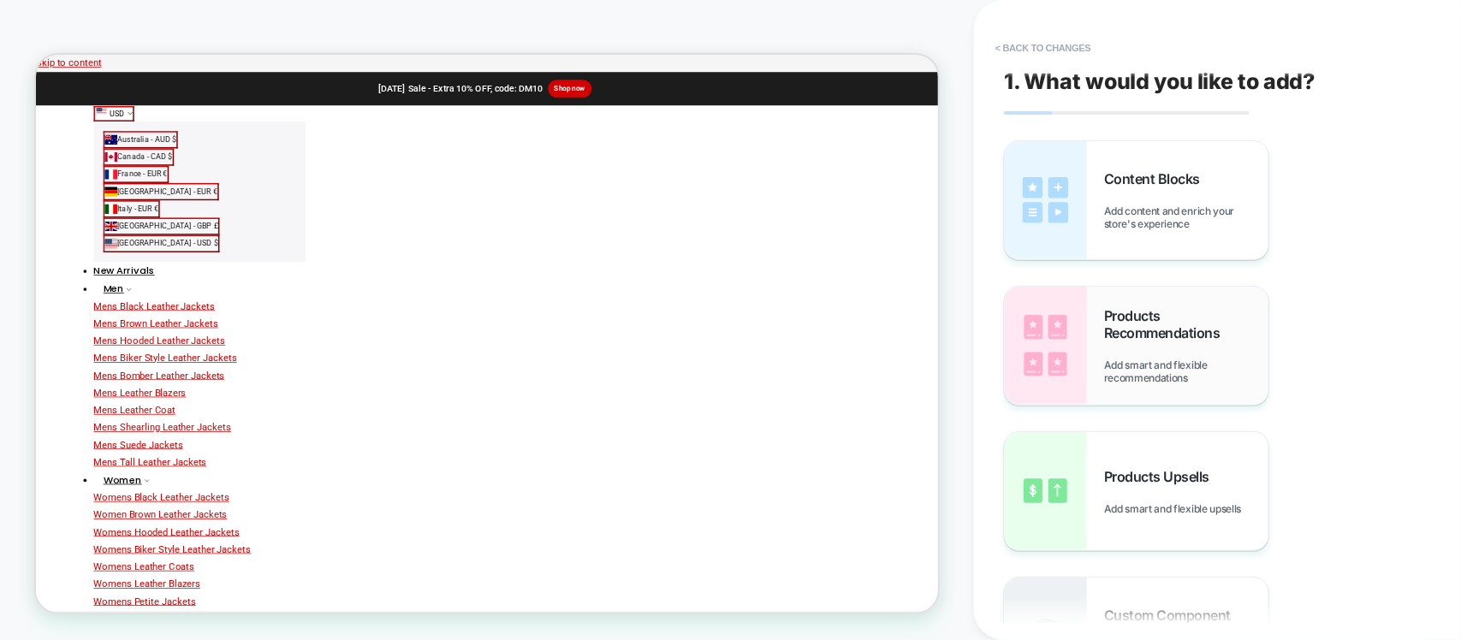
click at [1096, 301] on div "Products Recommendations Add smart and flexible recommendations" at bounding box center [1137, 346] width 264 height 118
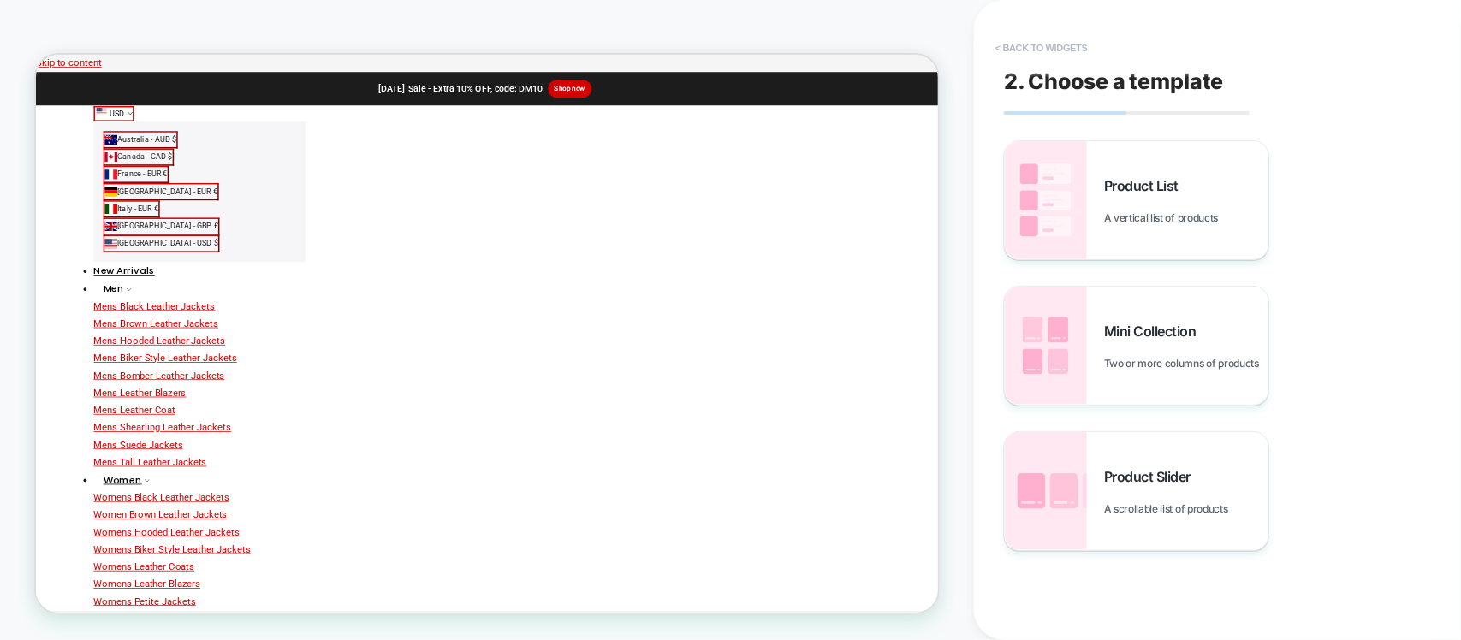
click at [1054, 45] on button "< Back to widgets" at bounding box center [1042, 47] width 110 height 27
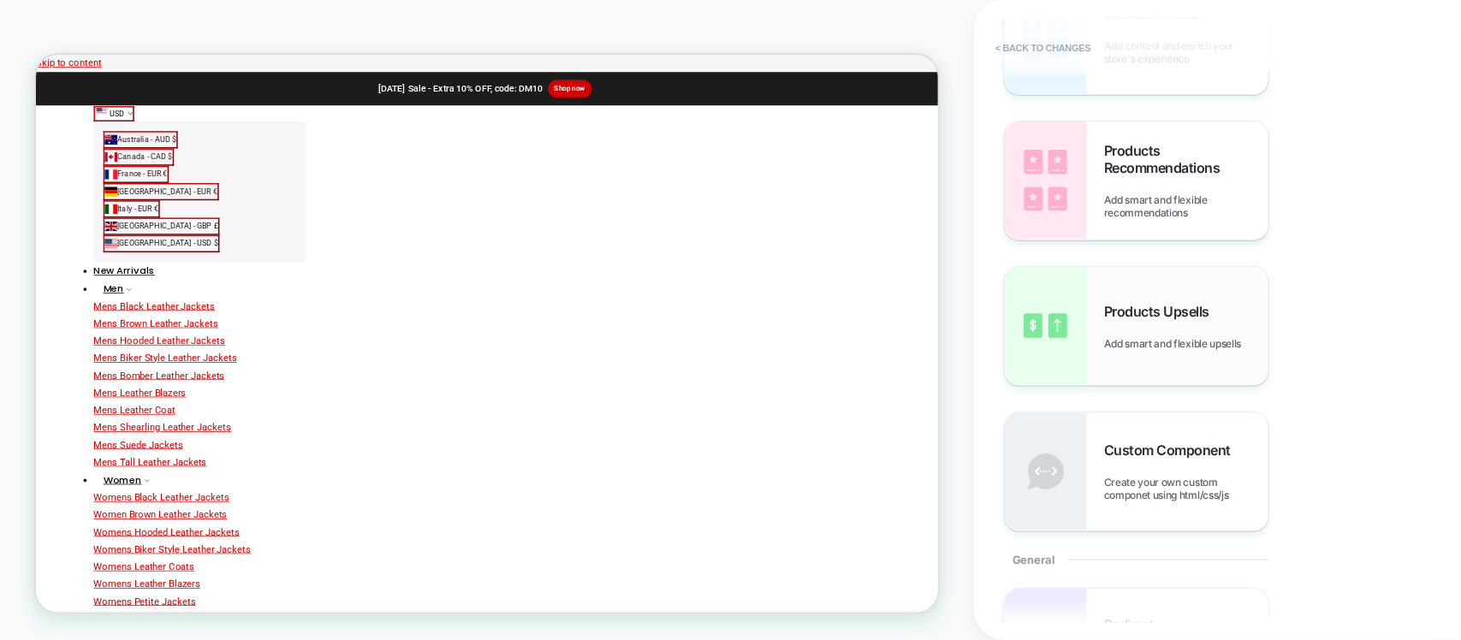
scroll to position [214, 0]
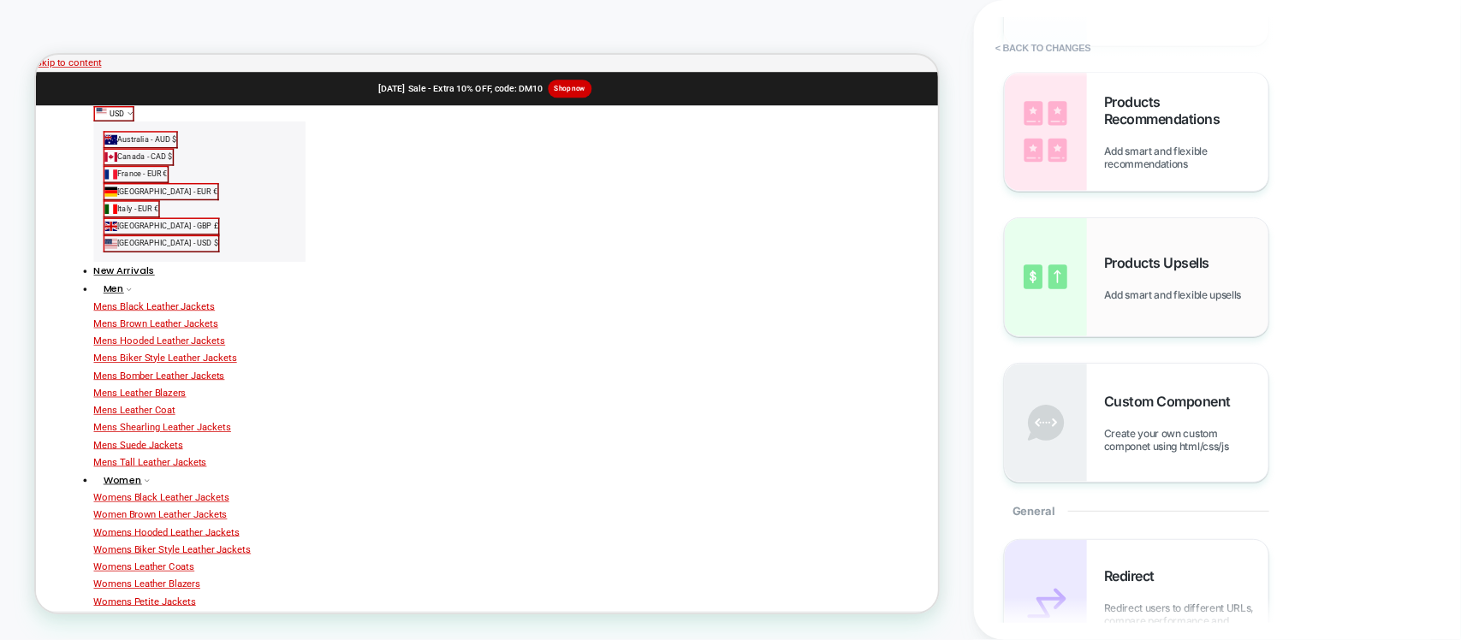
click at [1114, 288] on span "Add smart and flexible upsells" at bounding box center [1177, 294] width 146 height 13
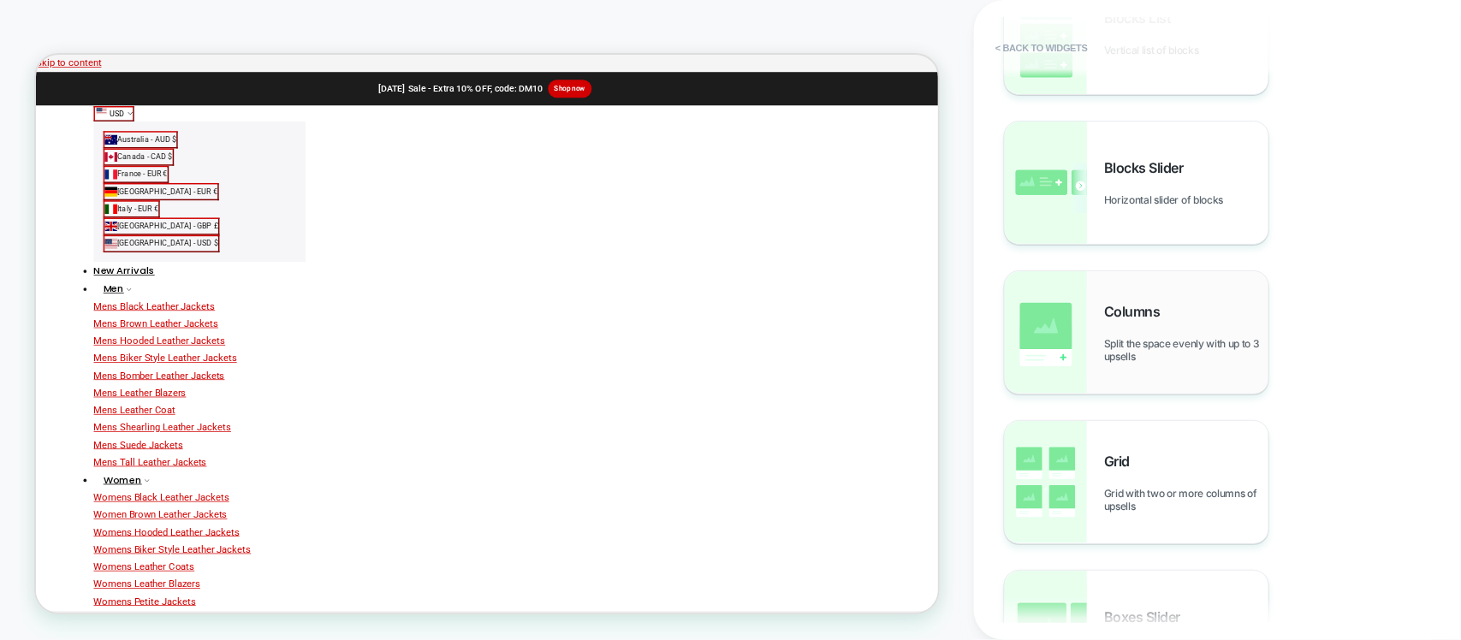
scroll to position [287, 0]
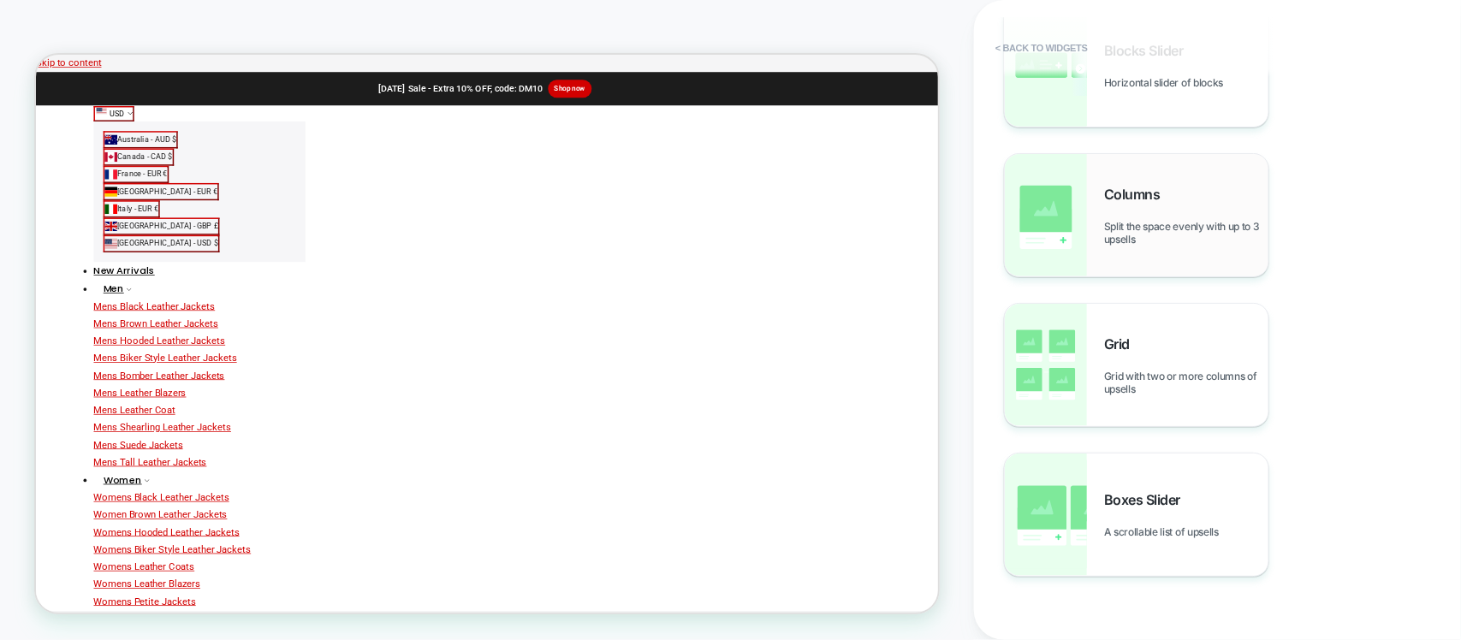
click at [1104, 220] on span "Split the space evenly with up to 3 upsells" at bounding box center [1186, 233] width 164 height 26
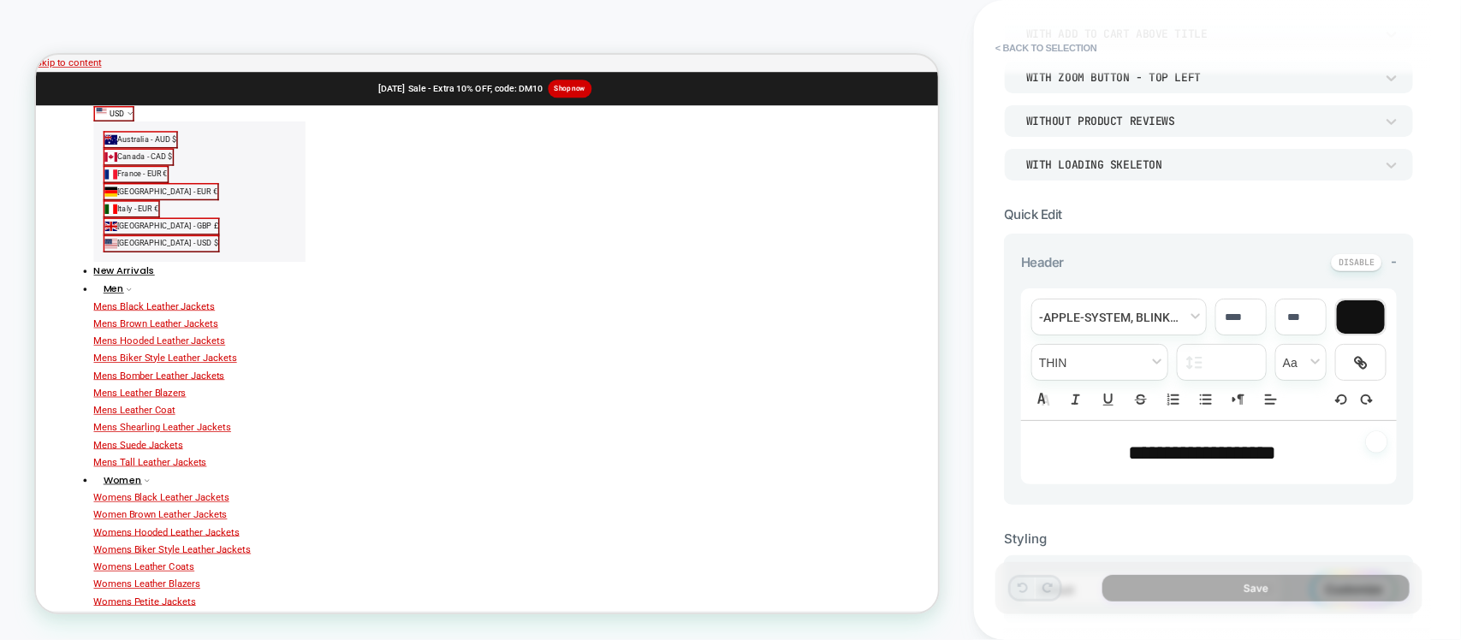
scroll to position [0, 0]
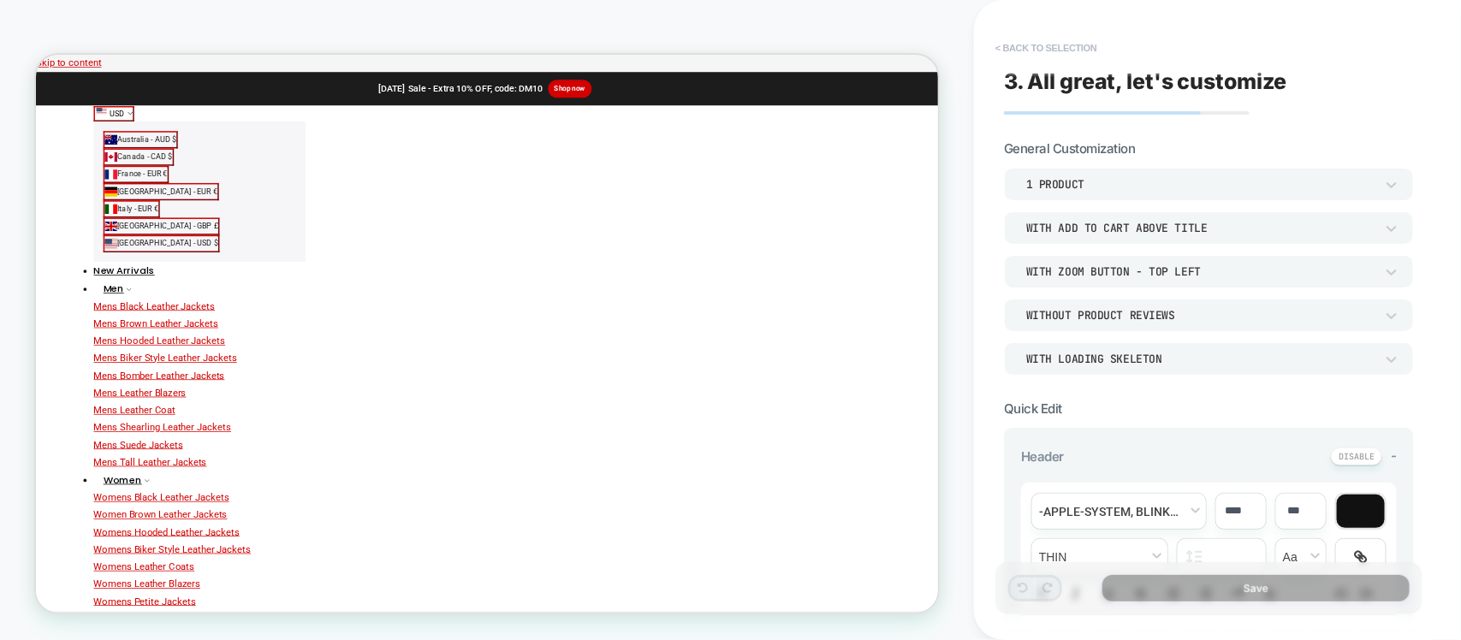
click at [1037, 39] on button "< Back to selection" at bounding box center [1046, 47] width 119 height 27
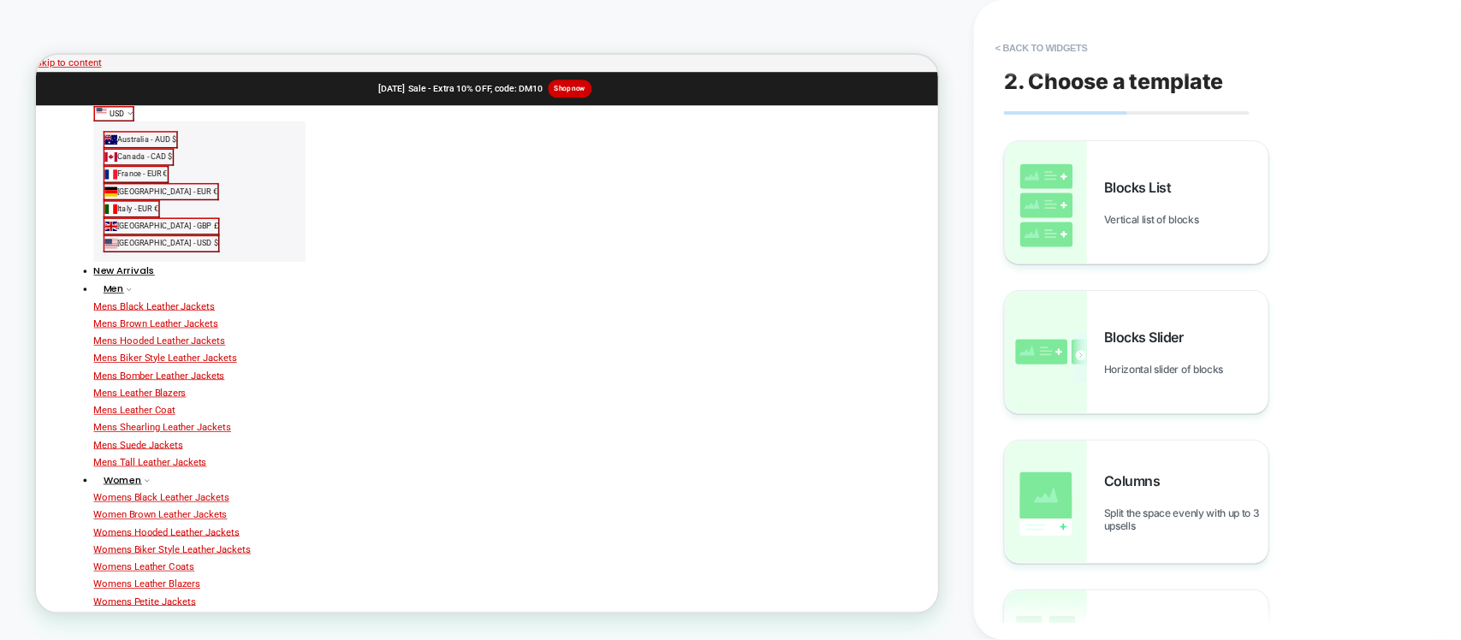
click at [1017, 35] on button "< Back to widgets" at bounding box center [1042, 47] width 110 height 27
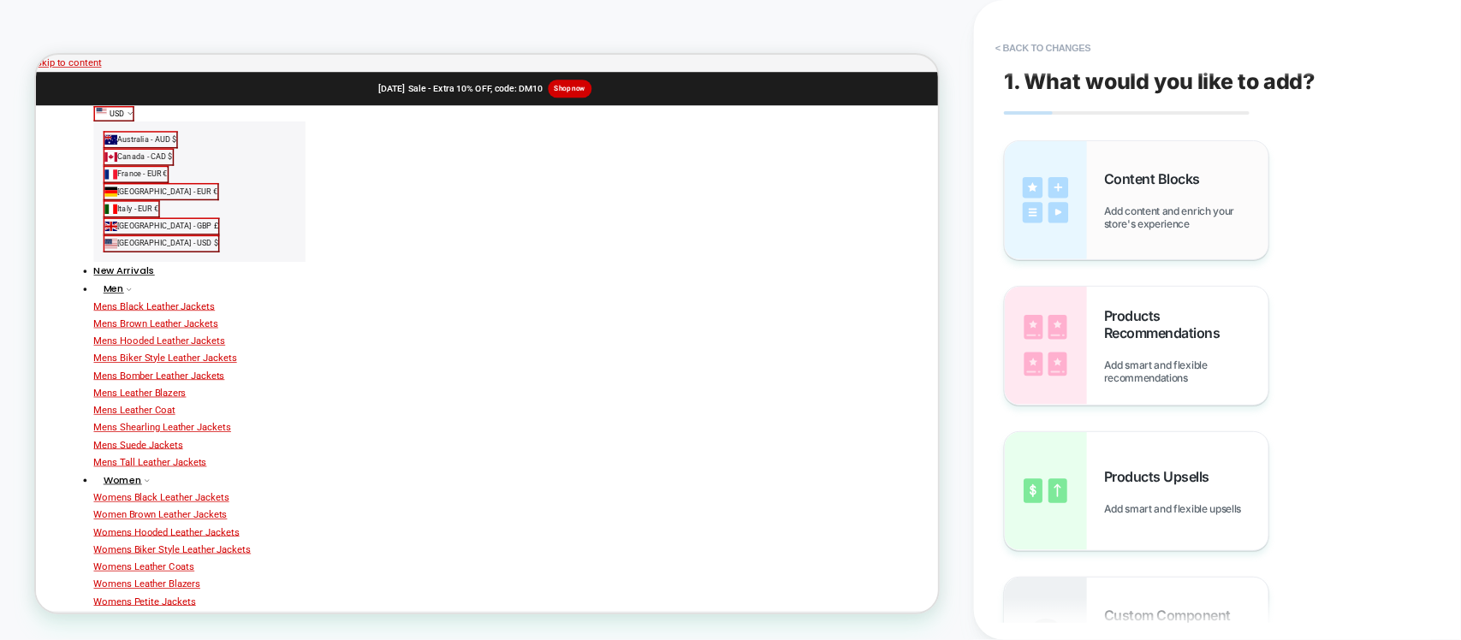
click at [1077, 195] on img at bounding box center [1046, 200] width 82 height 118
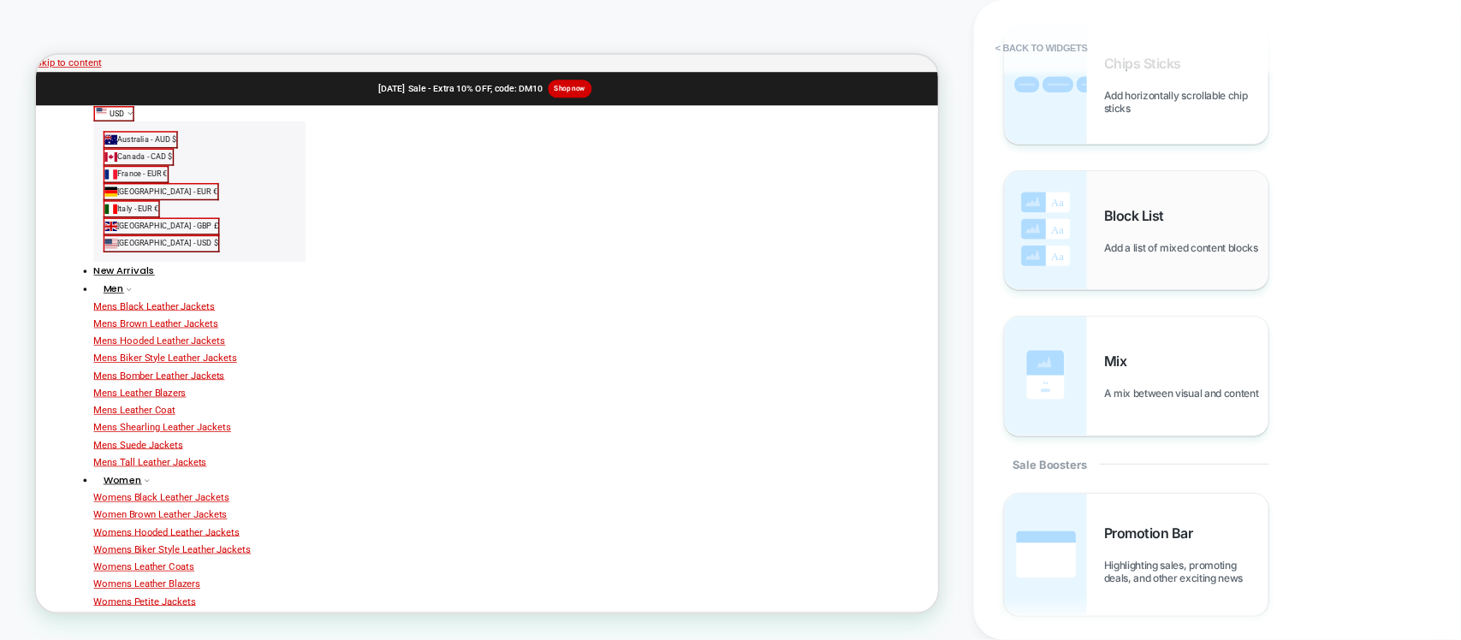
scroll to position [1081, 0]
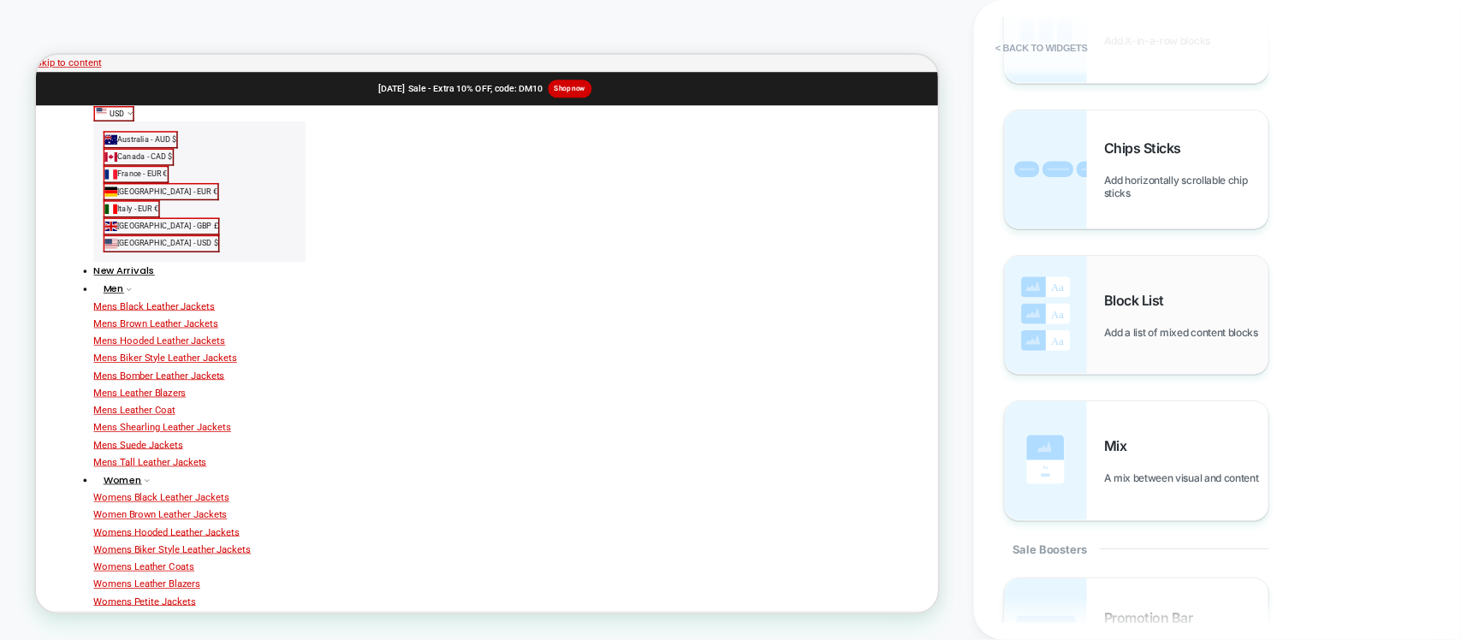
click at [1053, 276] on img at bounding box center [1046, 315] width 82 height 118
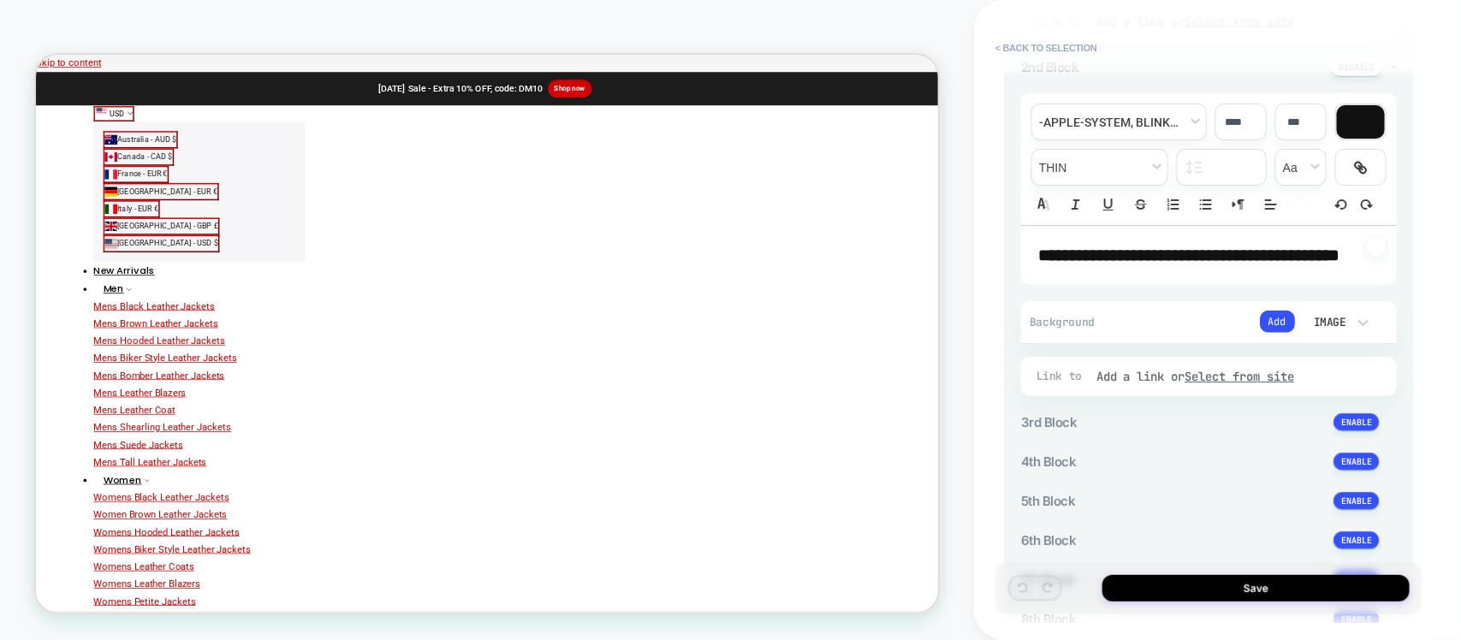
scroll to position [535, 0]
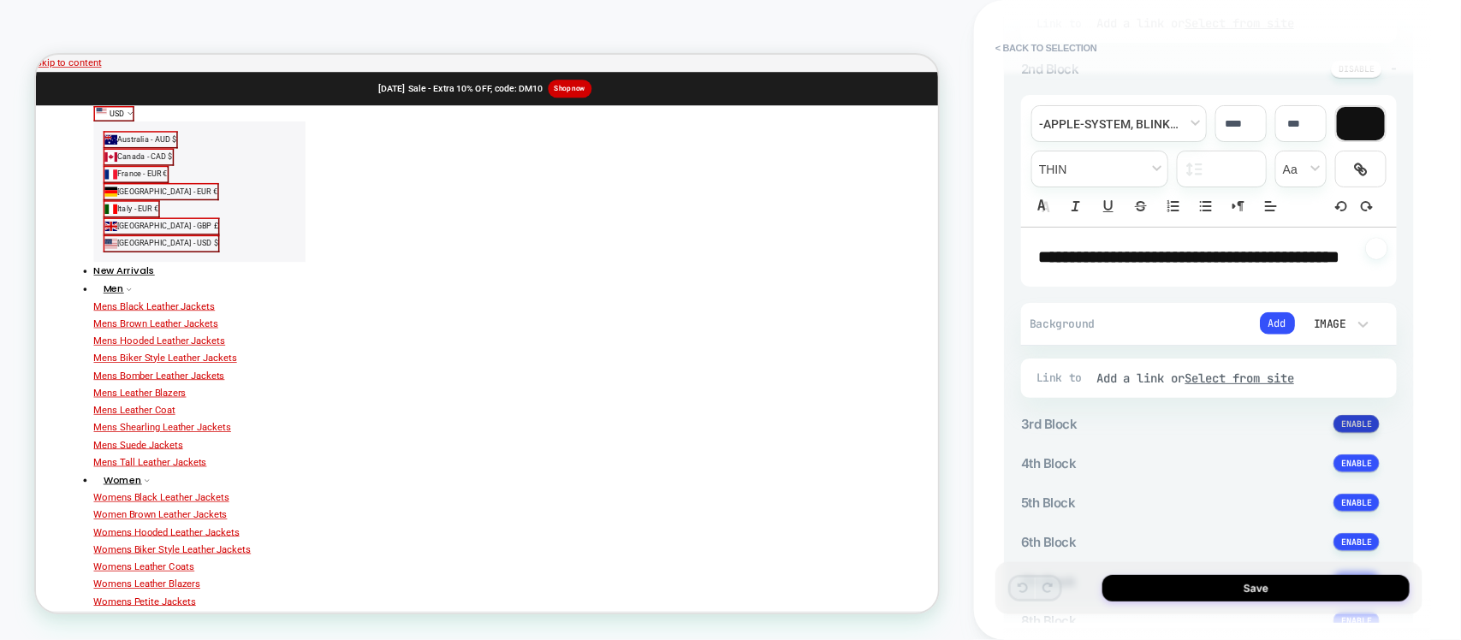
click at [1351, 433] on button at bounding box center [1357, 424] width 46 height 18
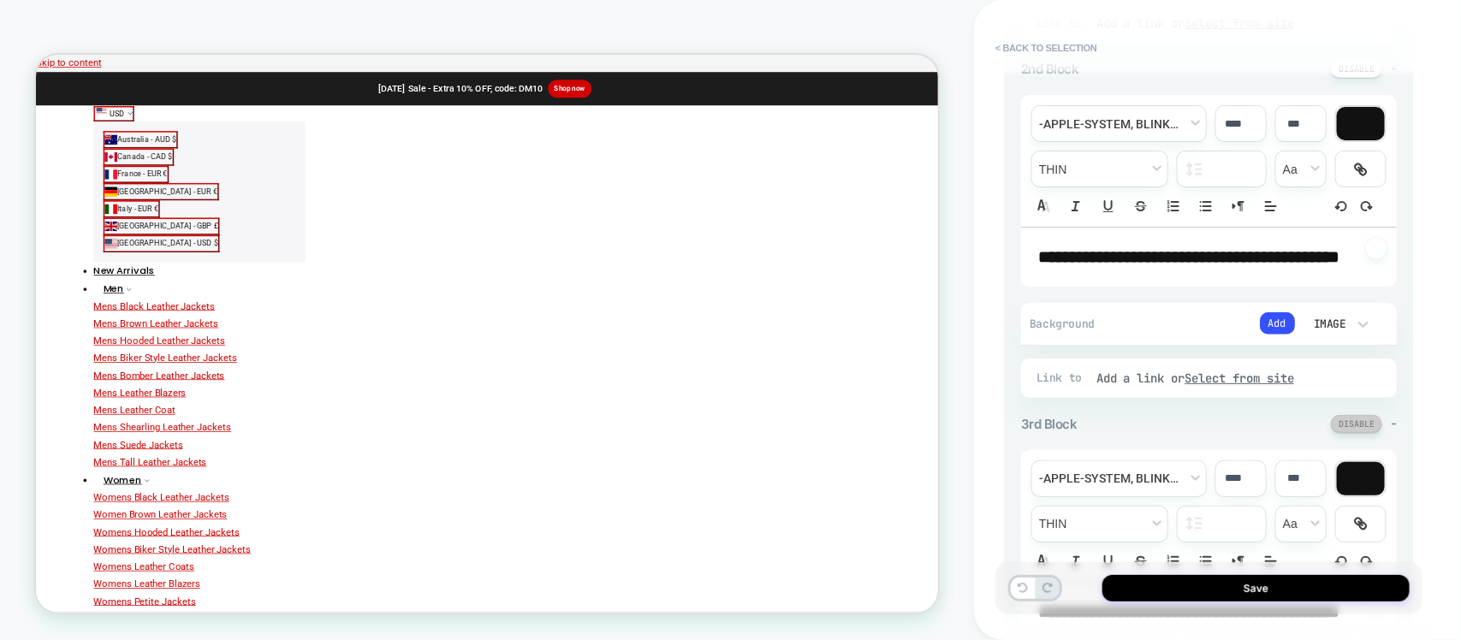
click at [1354, 433] on button at bounding box center [1356, 424] width 51 height 18
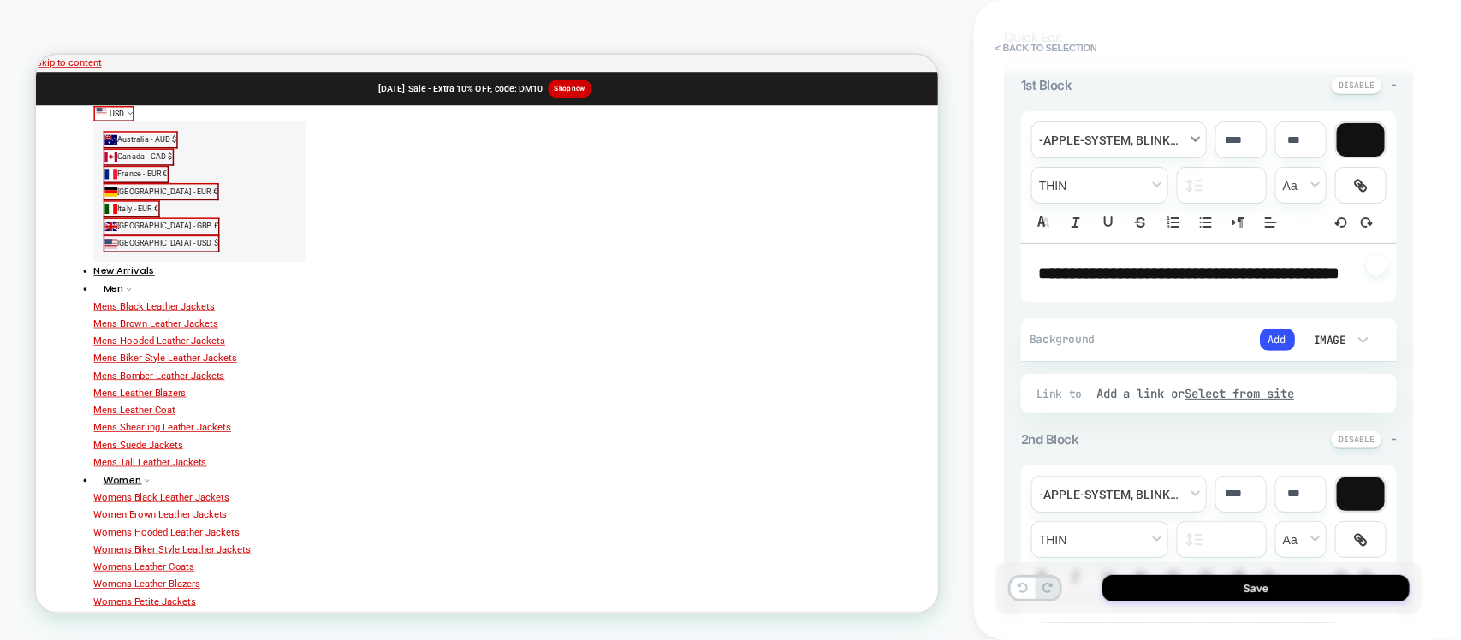
scroll to position [0, 0]
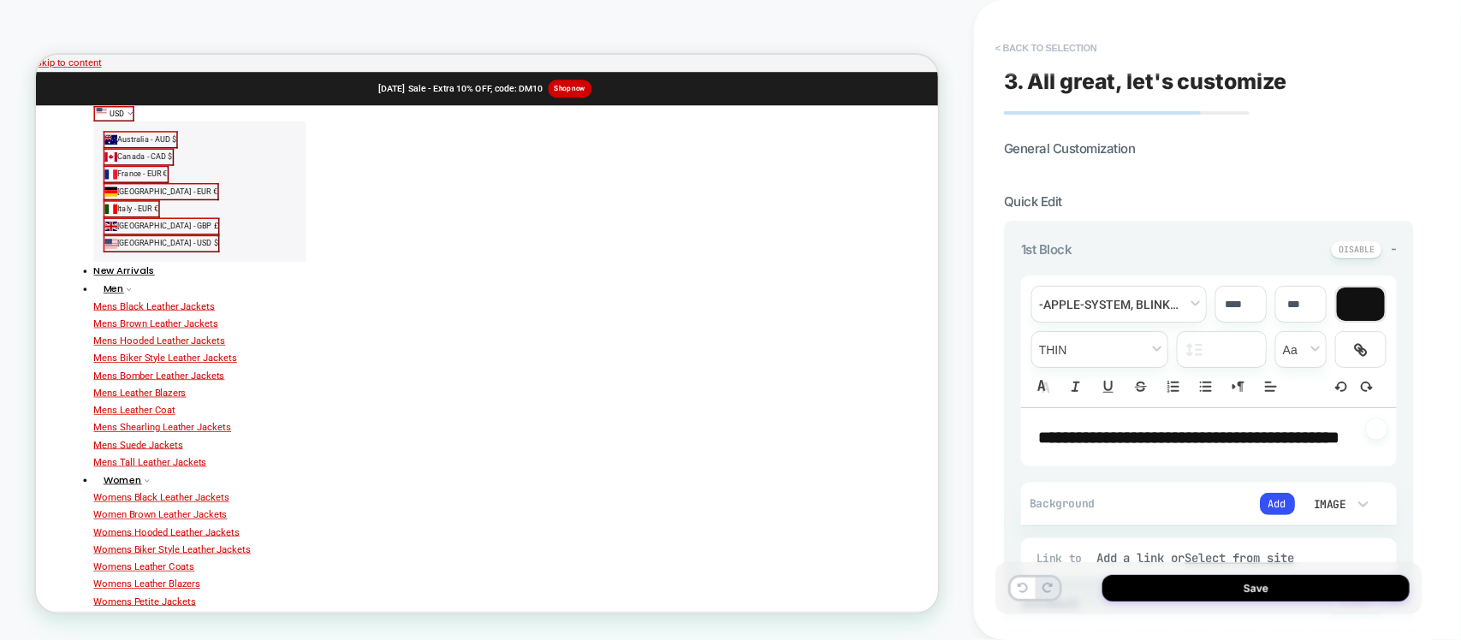
click at [1033, 52] on button "< Back to selection" at bounding box center [1046, 47] width 119 height 27
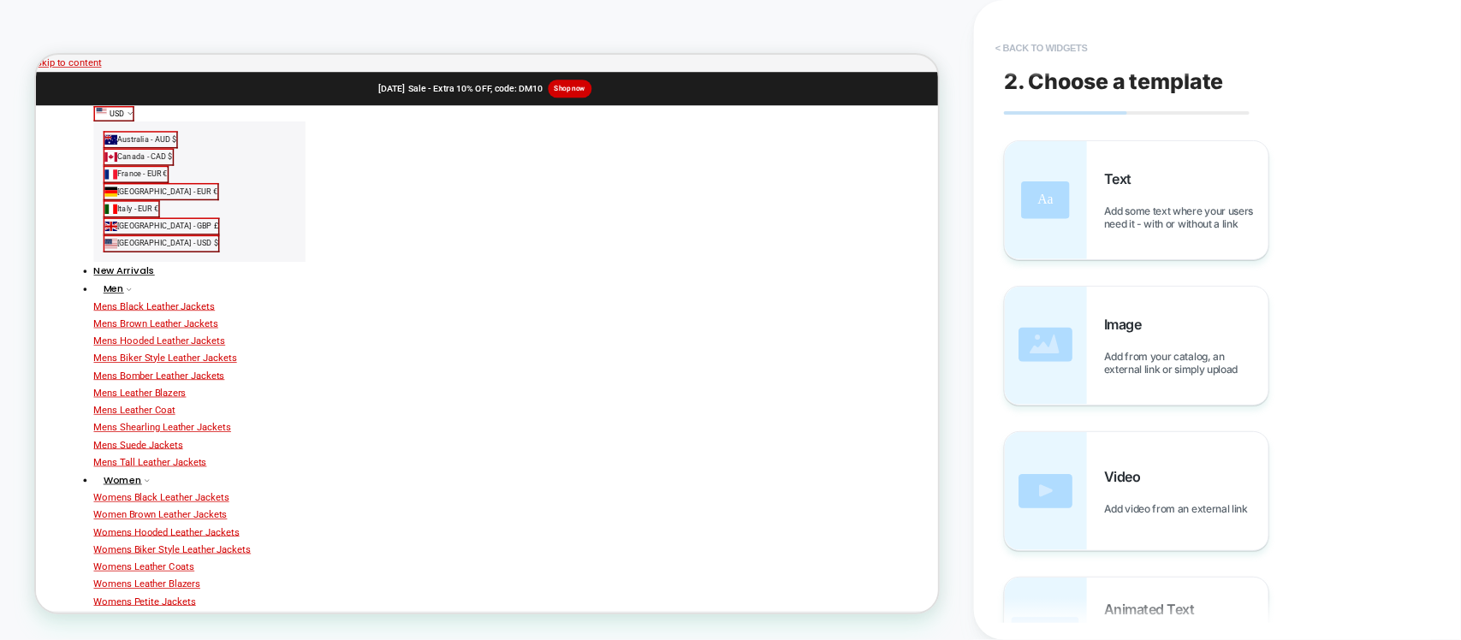
click at [1037, 45] on button "< Back to widgets" at bounding box center [1042, 47] width 110 height 27
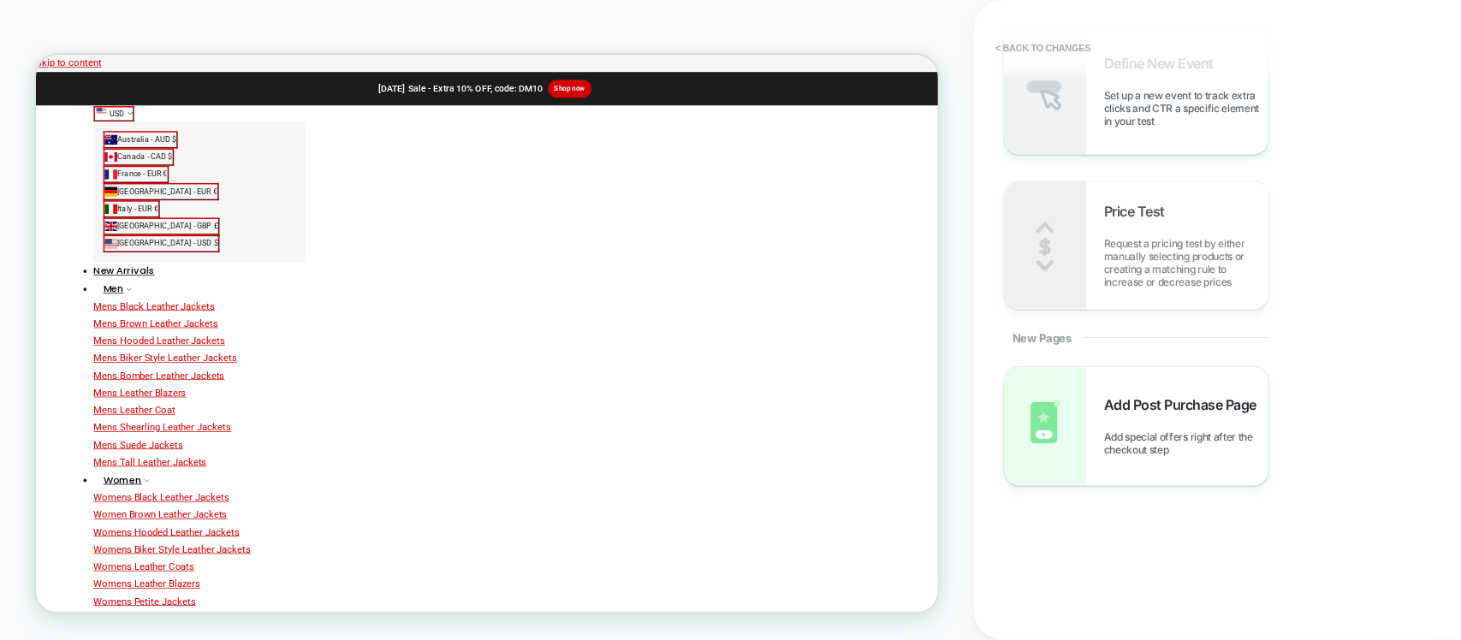
scroll to position [1502, 0]
